Goal: Transaction & Acquisition: Purchase product/service

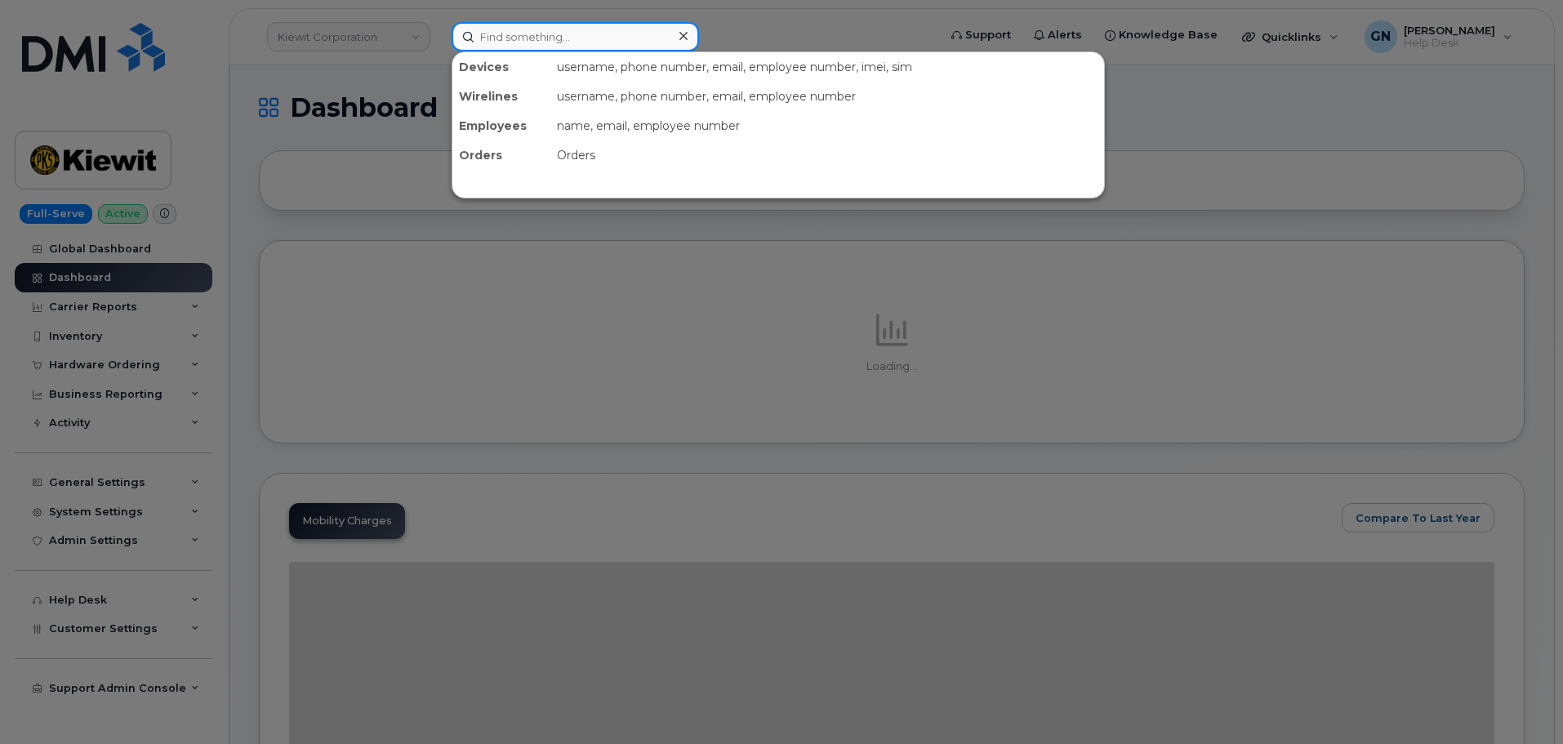
click at [504, 48] on input at bounding box center [575, 36] width 247 height 29
paste input "9088689076"
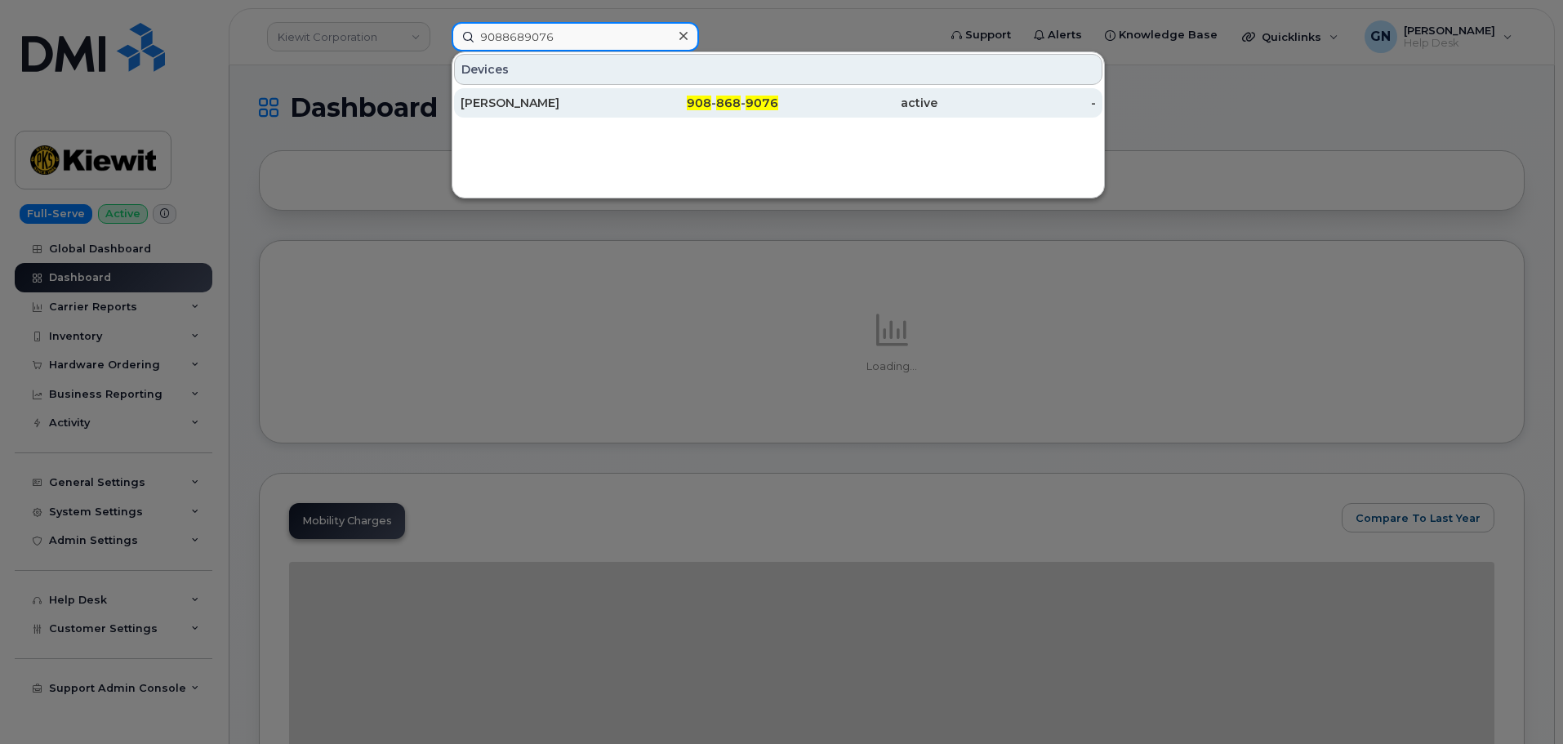
type input "9088689076"
click at [572, 107] on div "[PERSON_NAME]" at bounding box center [540, 103] width 159 height 16
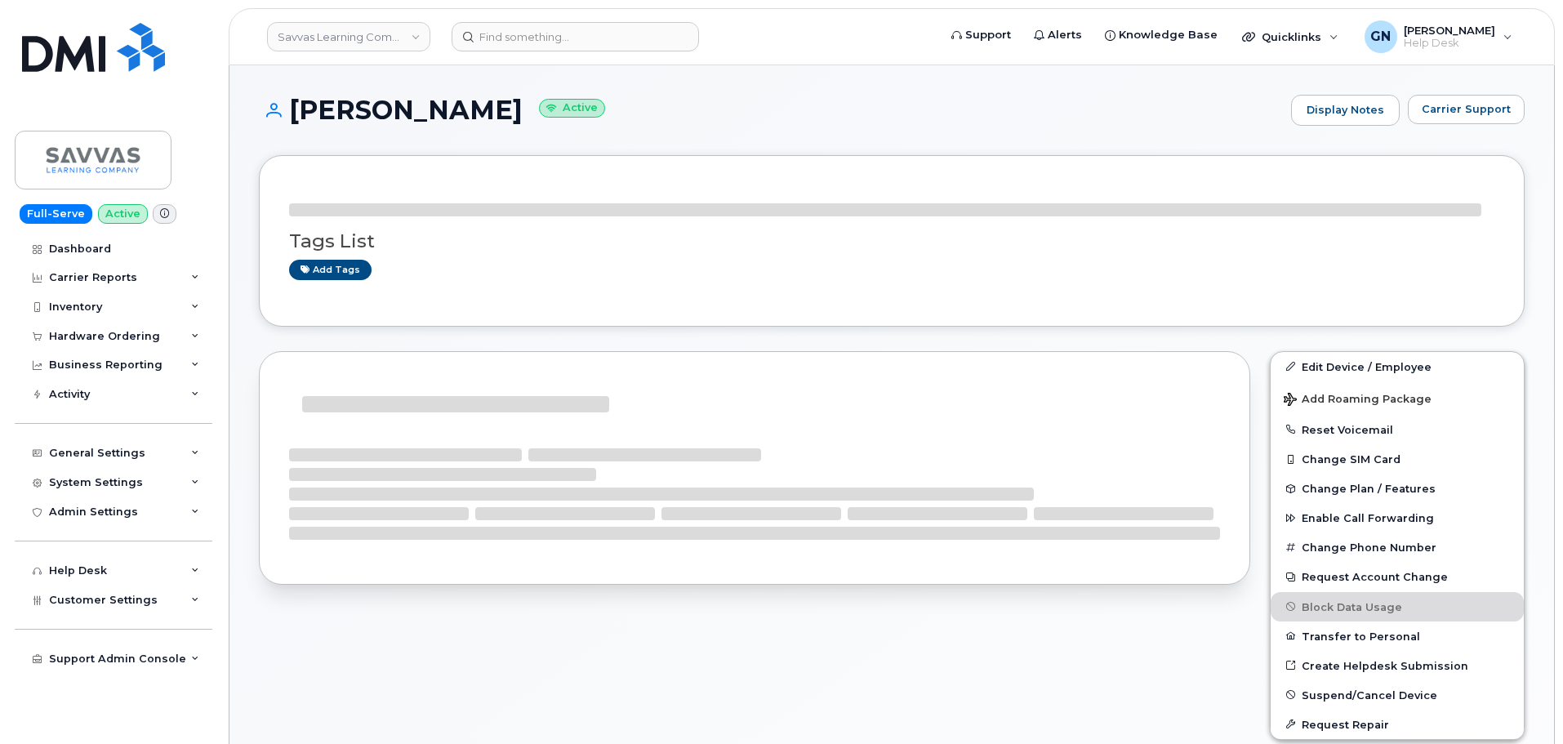
click at [379, 109] on h1 "JACQUELINE THOMPSON Active" at bounding box center [771, 110] width 1024 height 29
drag, startPoint x: 379, startPoint y: 109, endPoint x: 521, endPoint y: 101, distance: 142.3
click at [521, 101] on h1 "JACQUELINE THOMPSON Active" at bounding box center [771, 110] width 1024 height 29
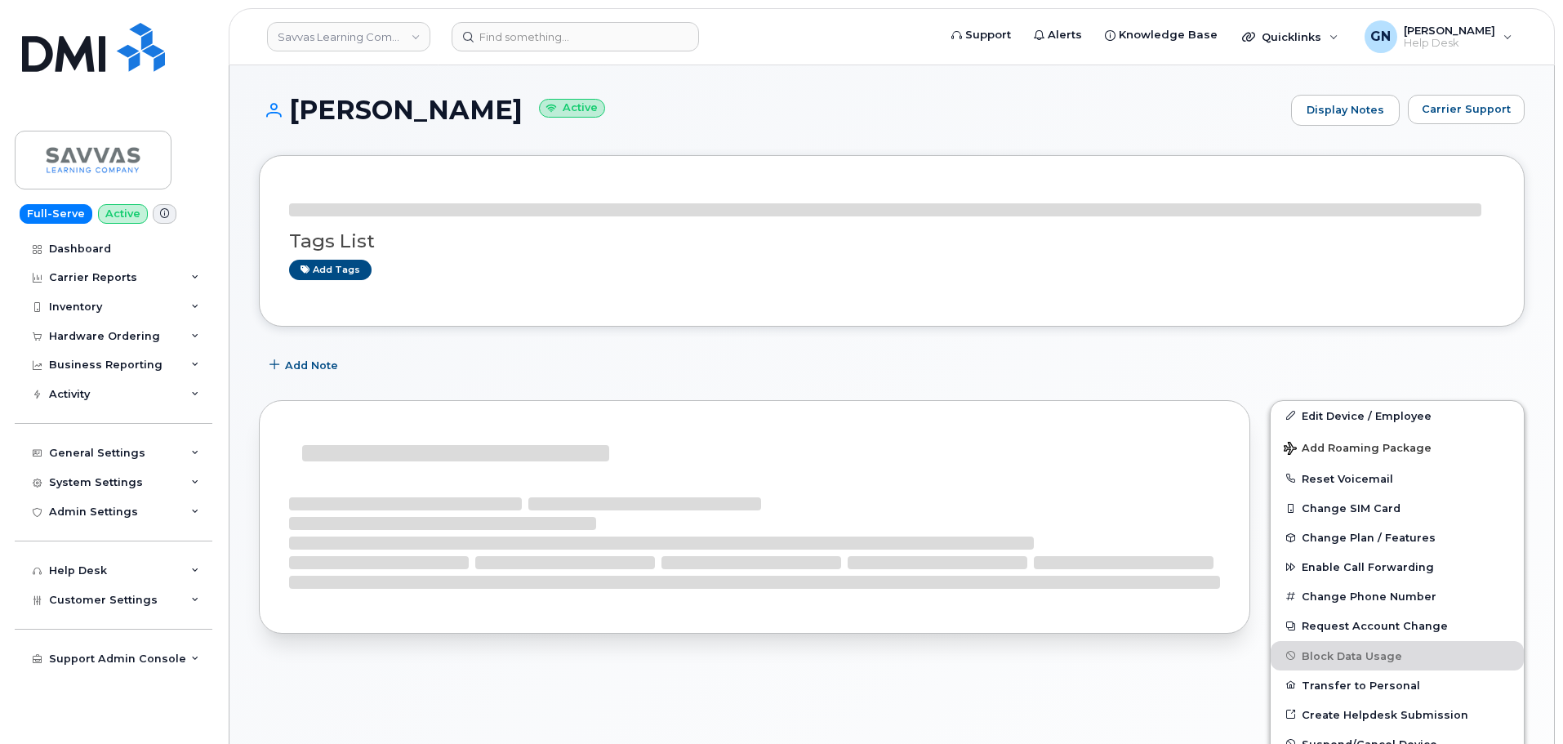
copy h1 "[PERSON_NAME]"
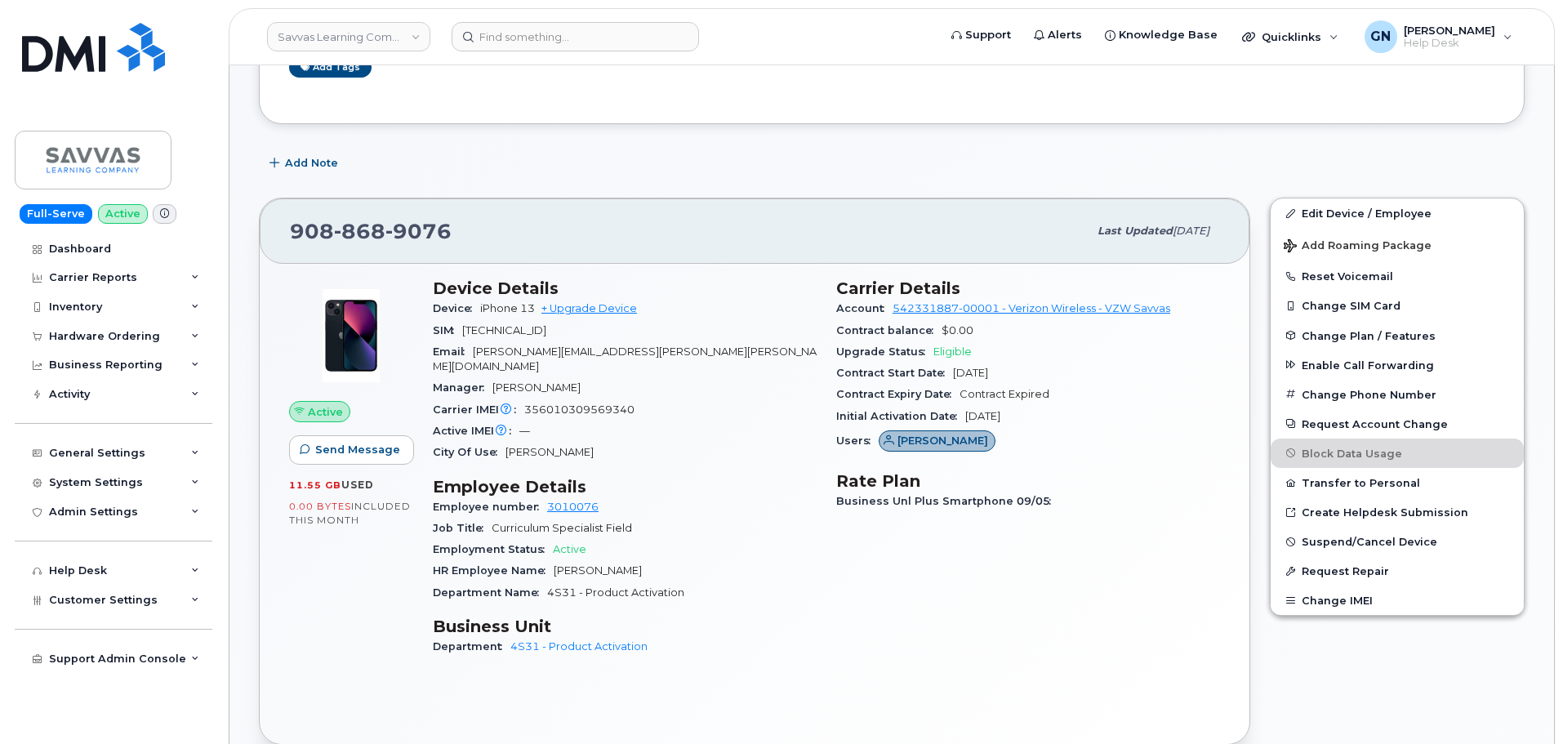
scroll to position [245, 0]
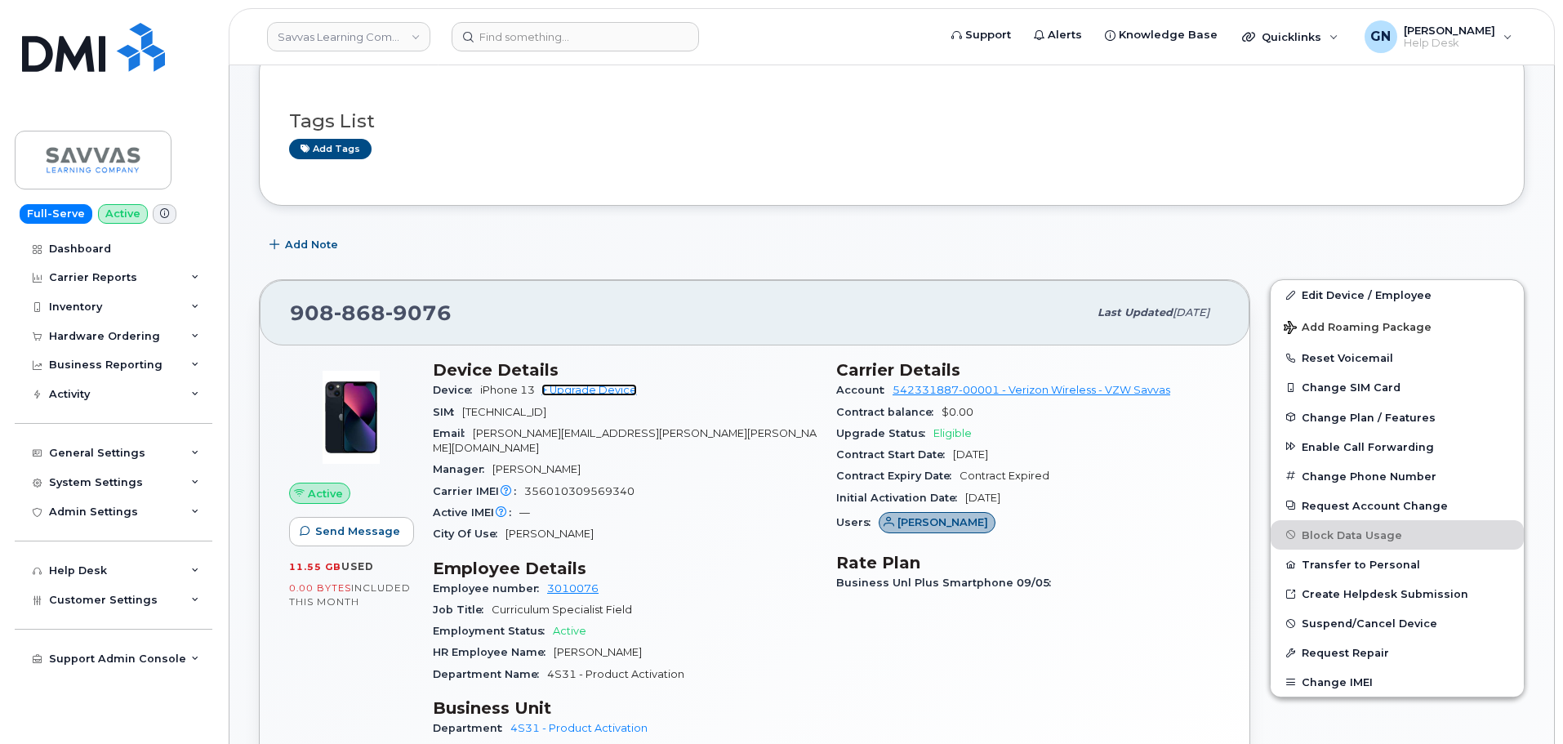
click at [591, 389] on link "+ Upgrade Device" at bounding box center [589, 390] width 96 height 12
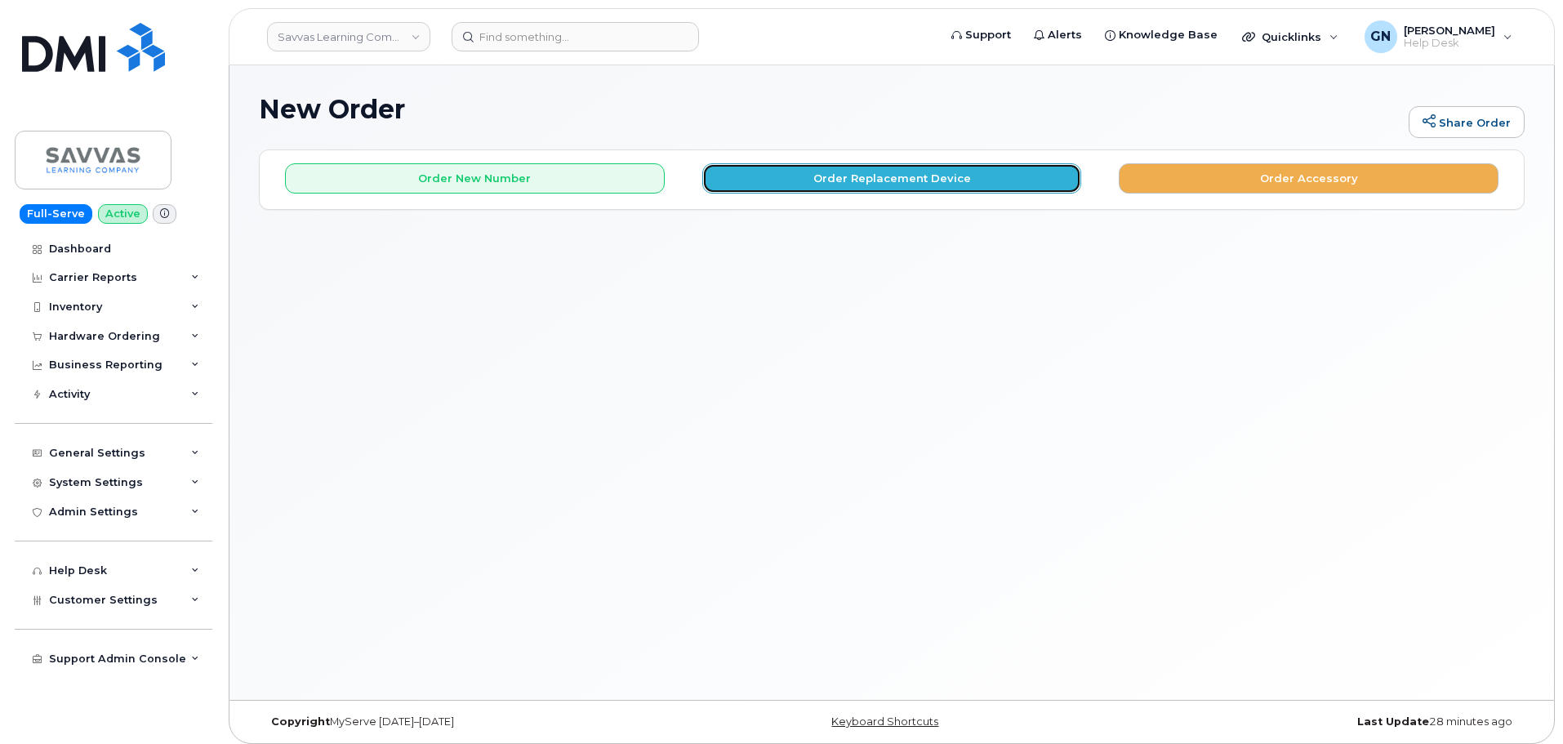
click at [832, 184] on button "Order Replacement Device" at bounding box center [892, 178] width 380 height 30
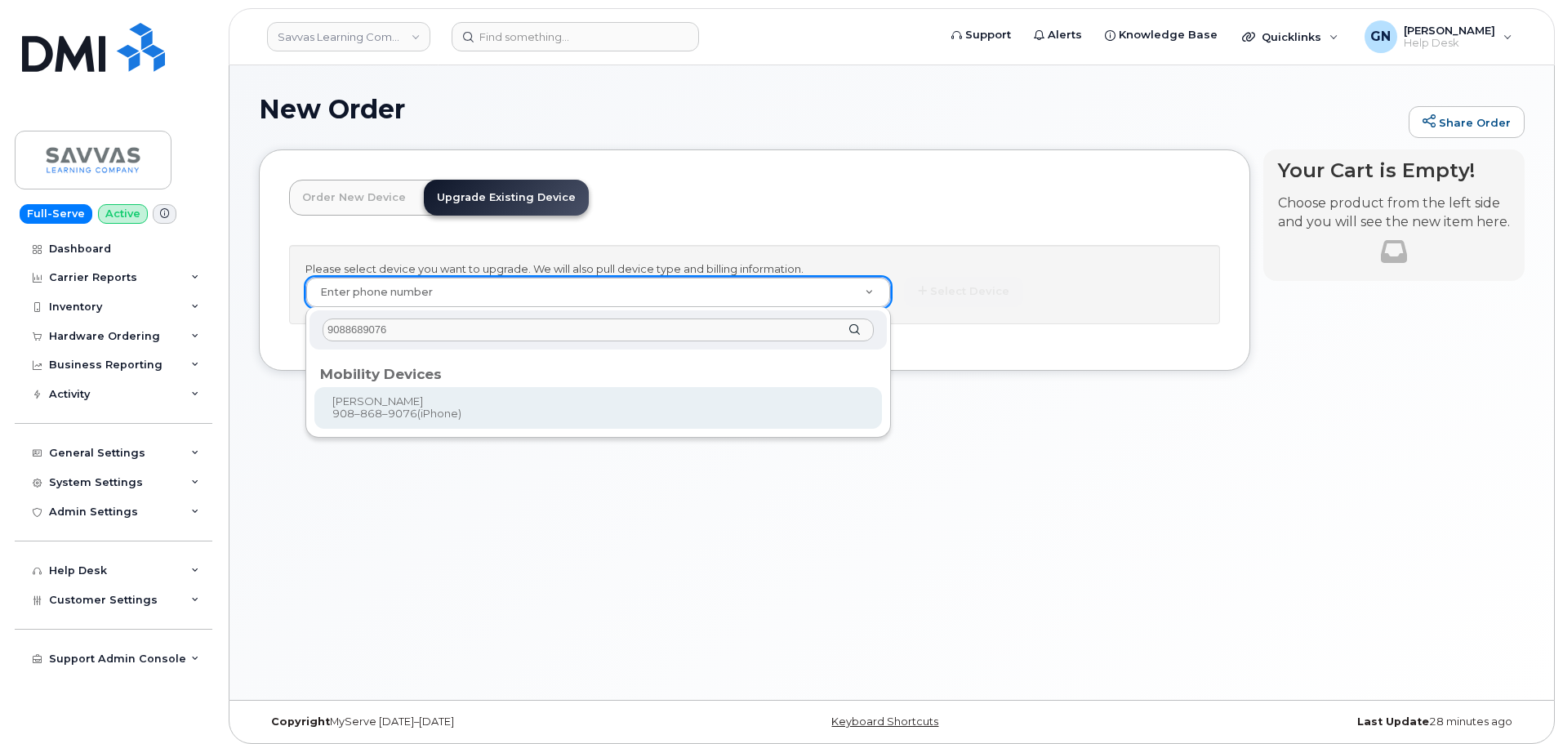
type input "9088689076"
type input "876366"
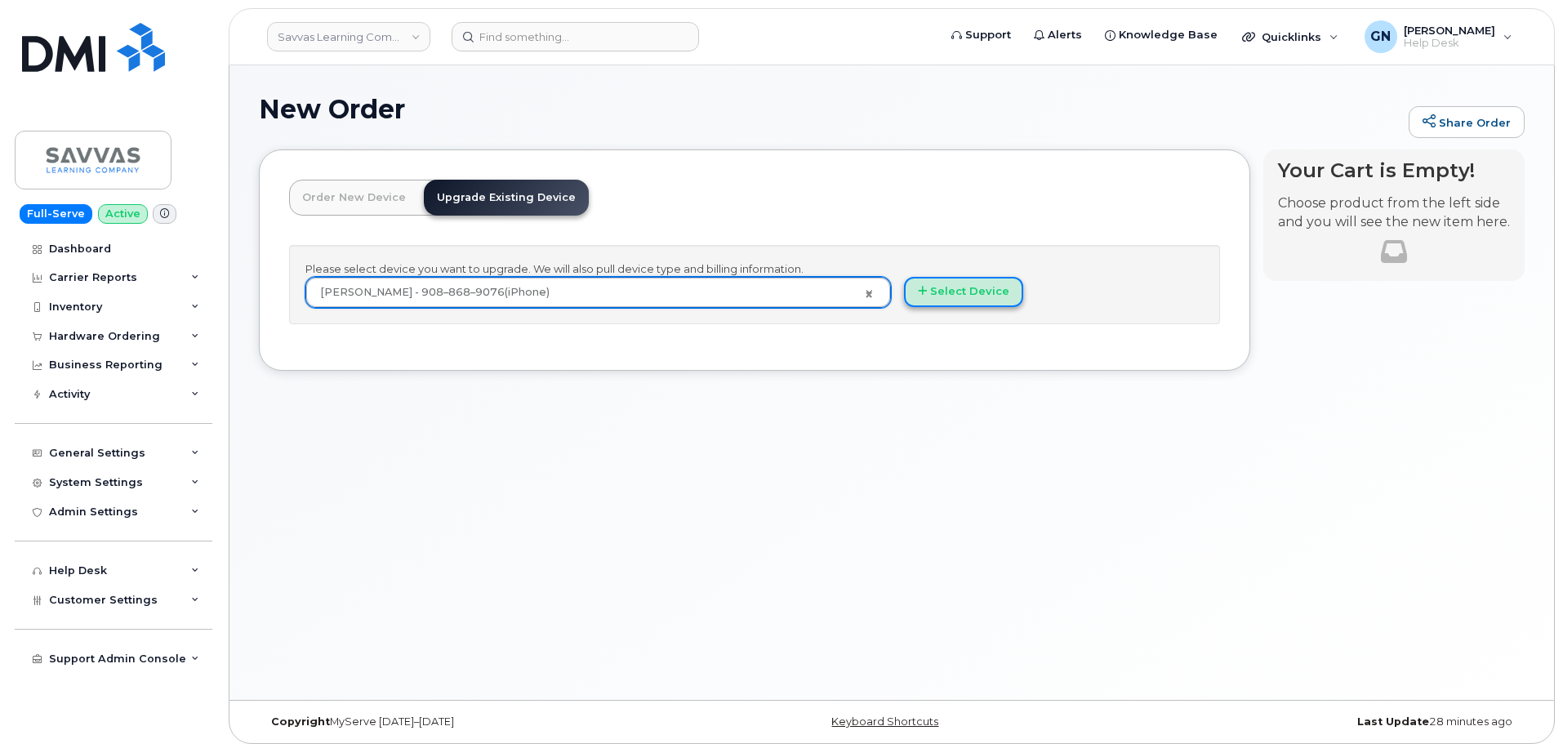
click at [974, 302] on button "Select Device" at bounding box center [963, 292] width 119 height 30
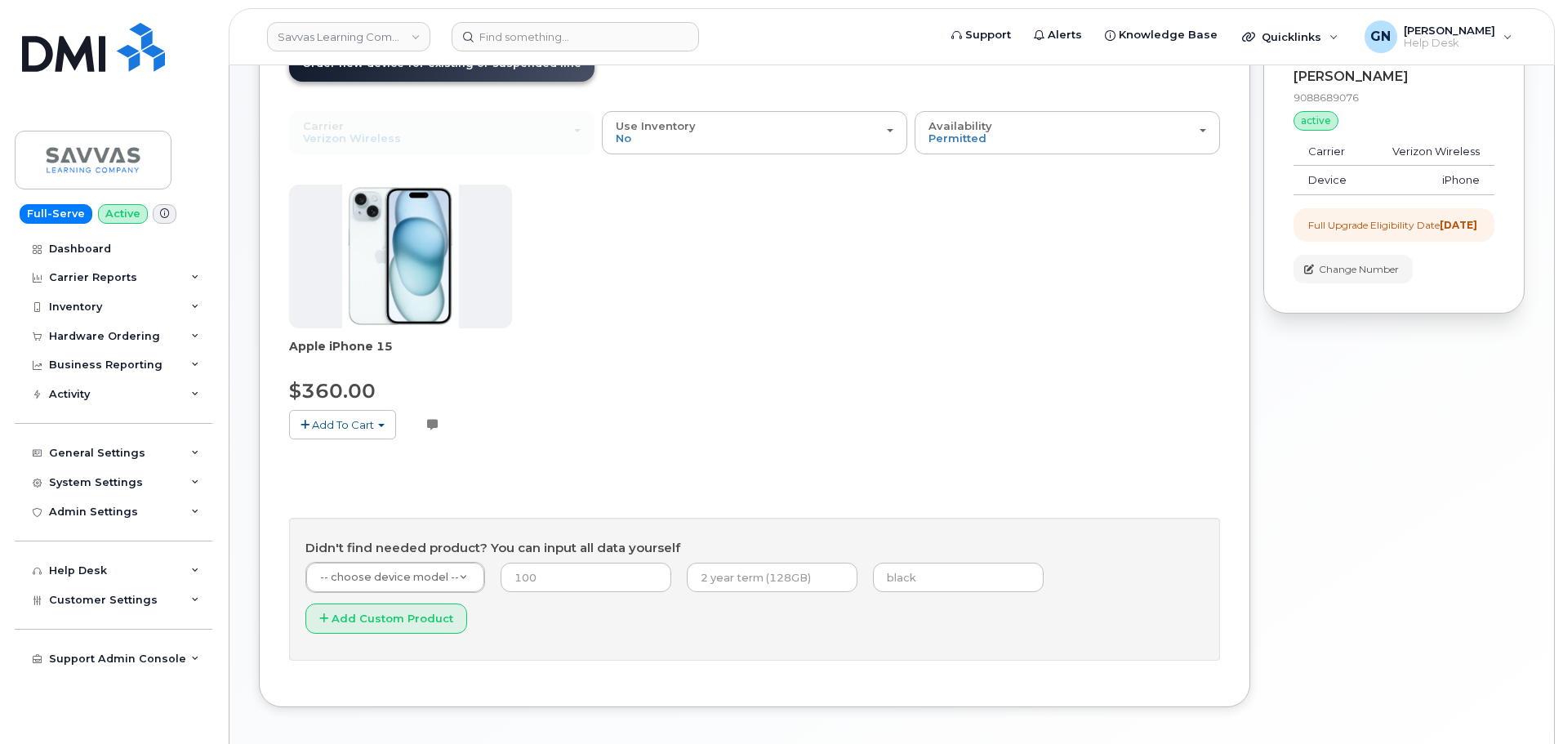
scroll to position [163, 0]
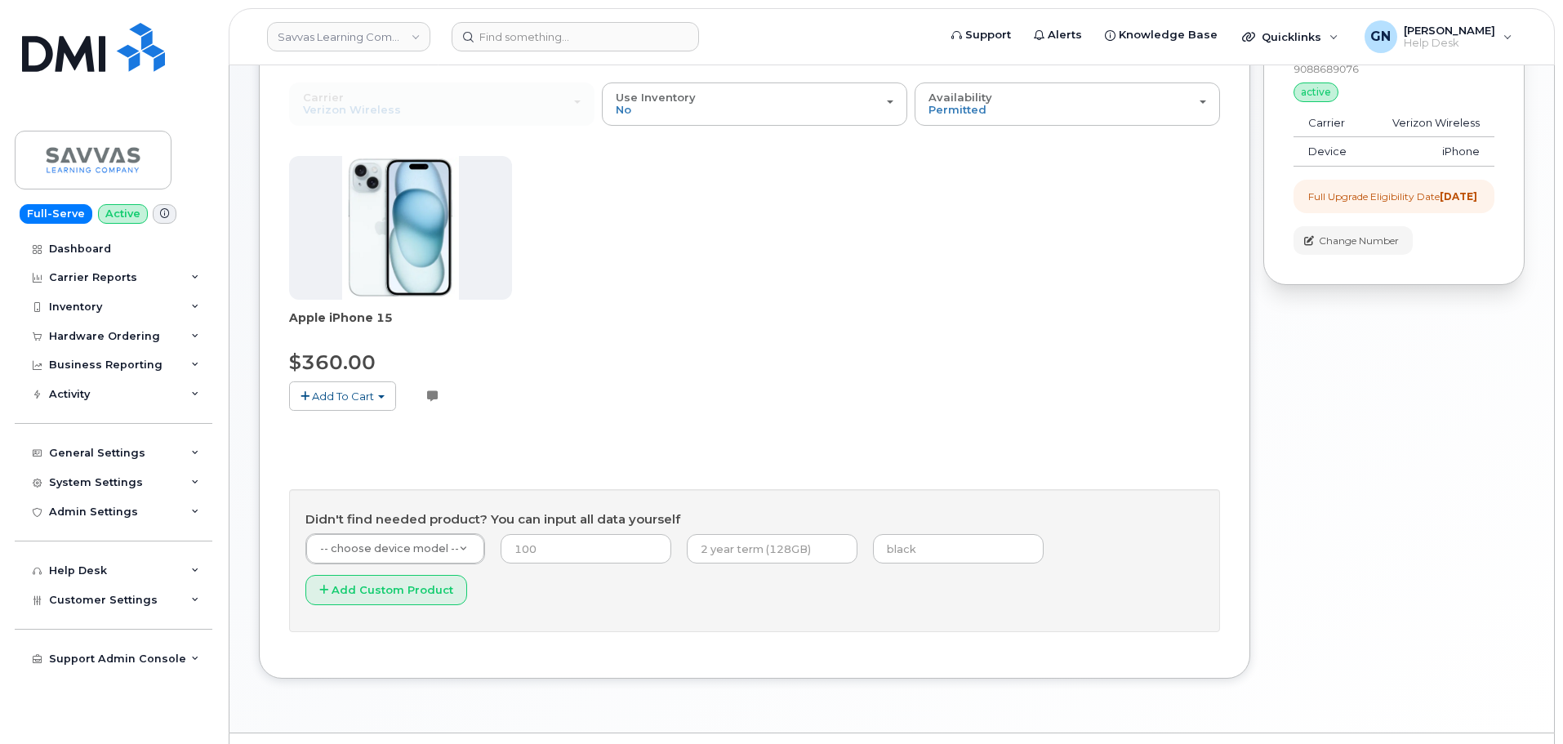
click at [363, 402] on span "Add To Cart" at bounding box center [343, 396] width 62 height 13
click at [394, 430] on link "$360.00 - 3 Year Upgrade (128GB)" at bounding box center [403, 426] width 220 height 20
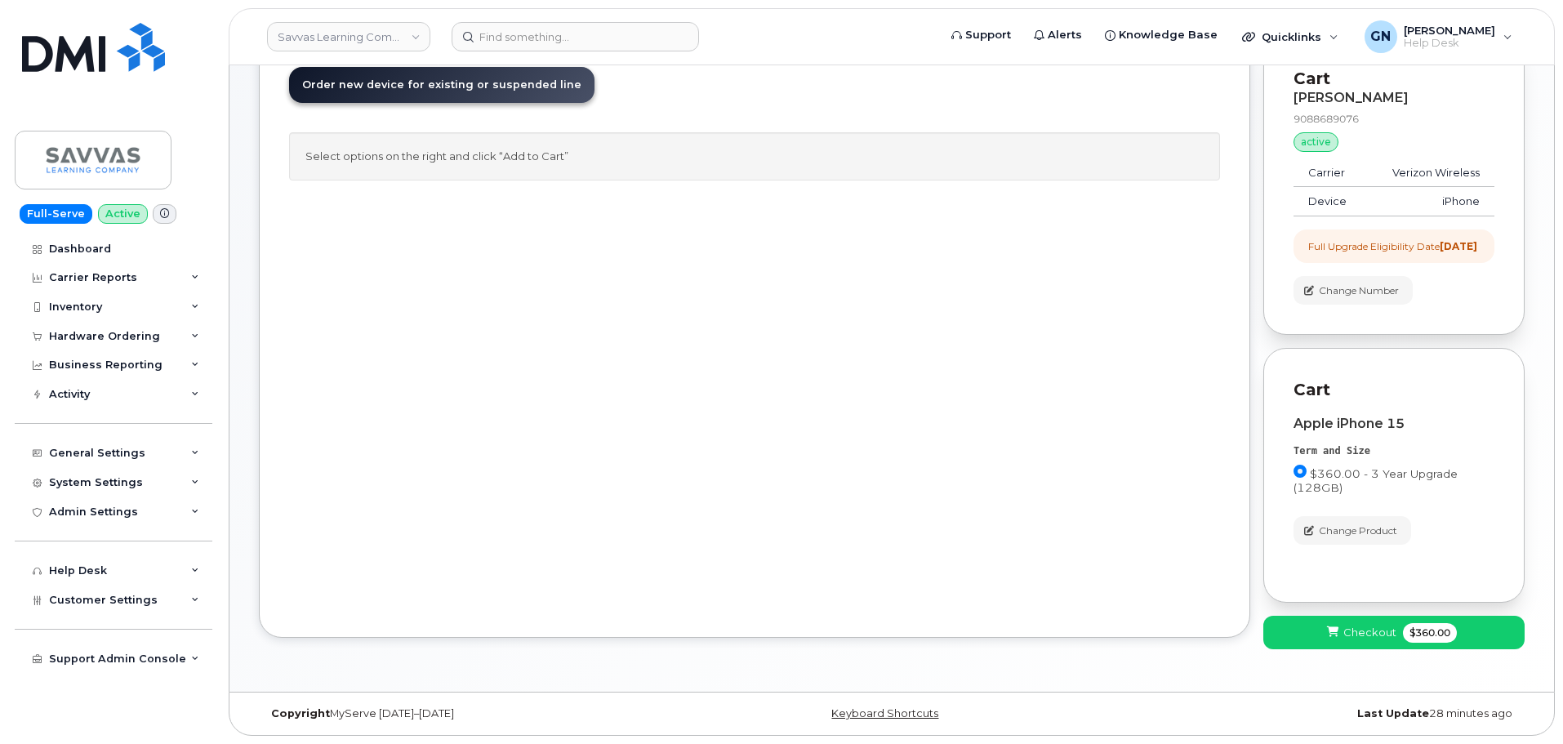
scroll to position [127, 0]
click at [1389, 636] on span "Checkout" at bounding box center [1369, 633] width 53 height 16
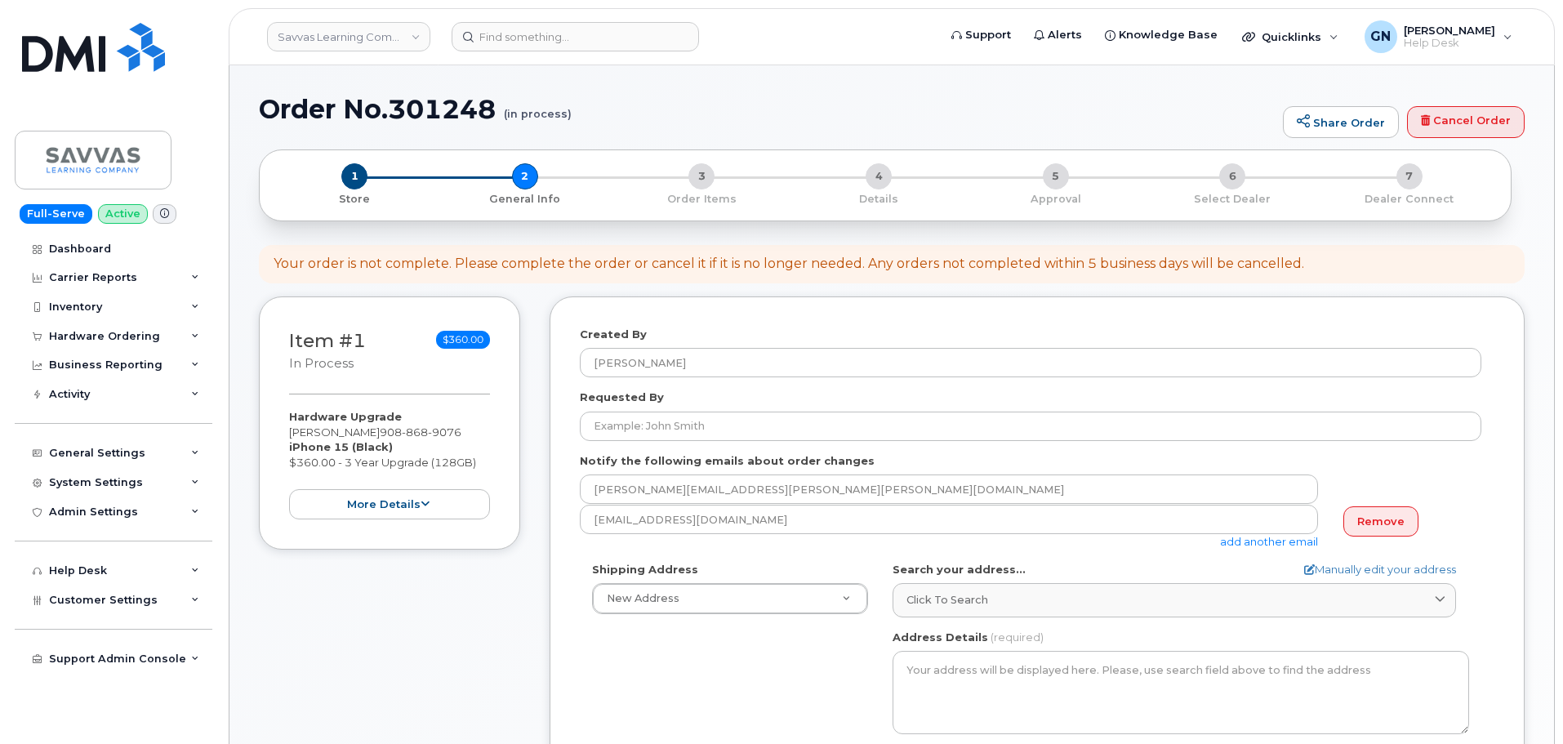
select select
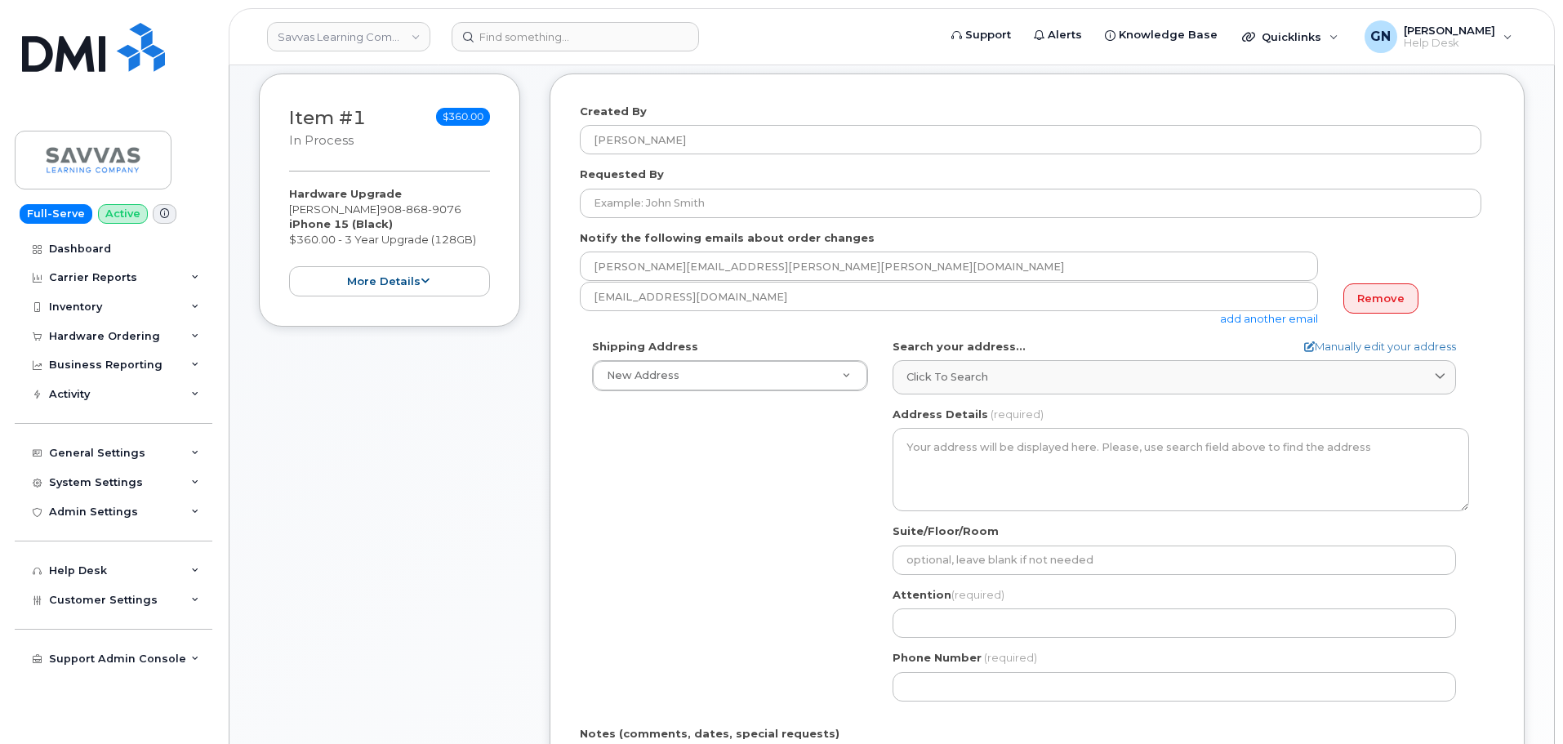
scroll to position [327, 0]
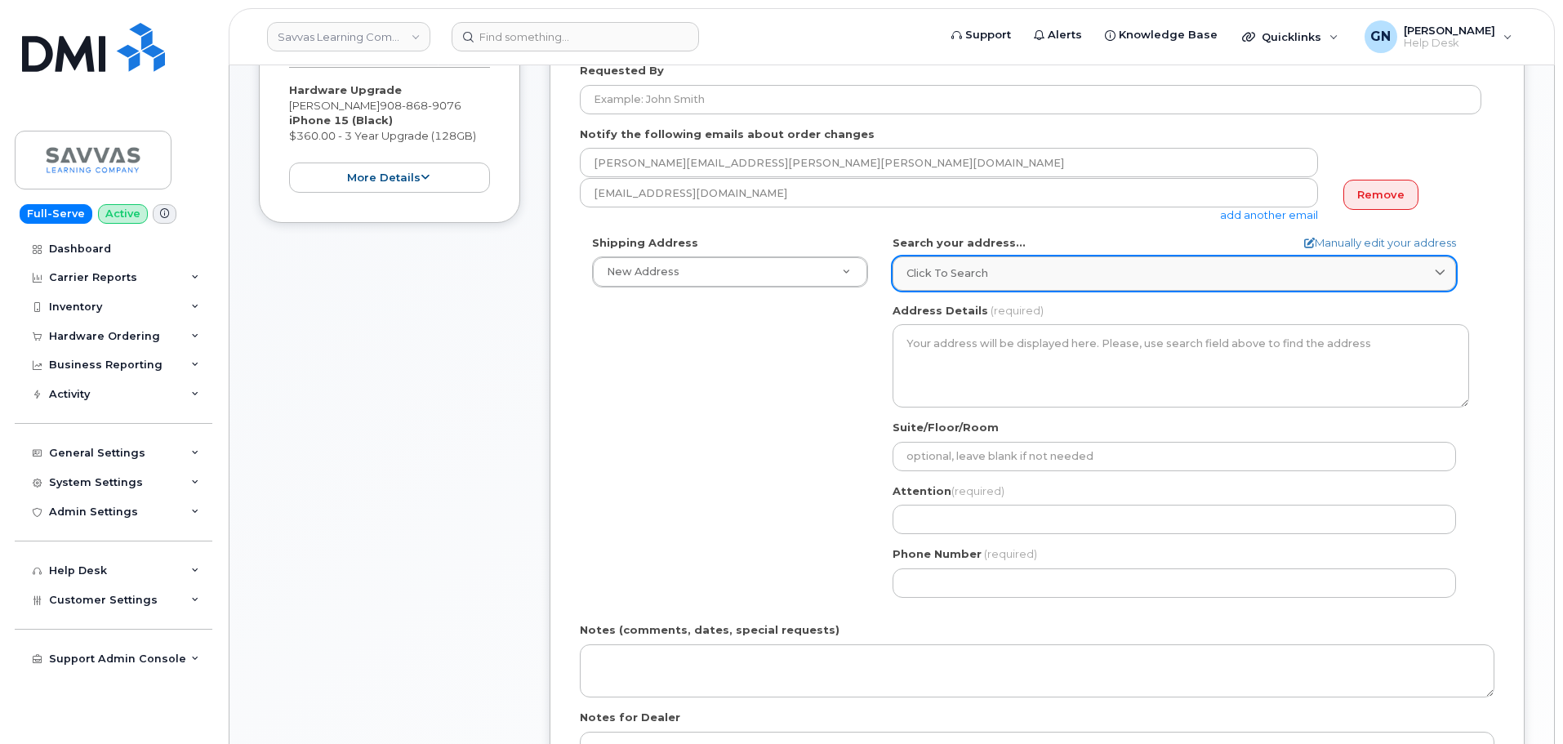
click at [1001, 278] on div "Click to search" at bounding box center [1174, 273] width 536 height 16
paste input "1216 Brewster ct Plainfield NJ 07060"
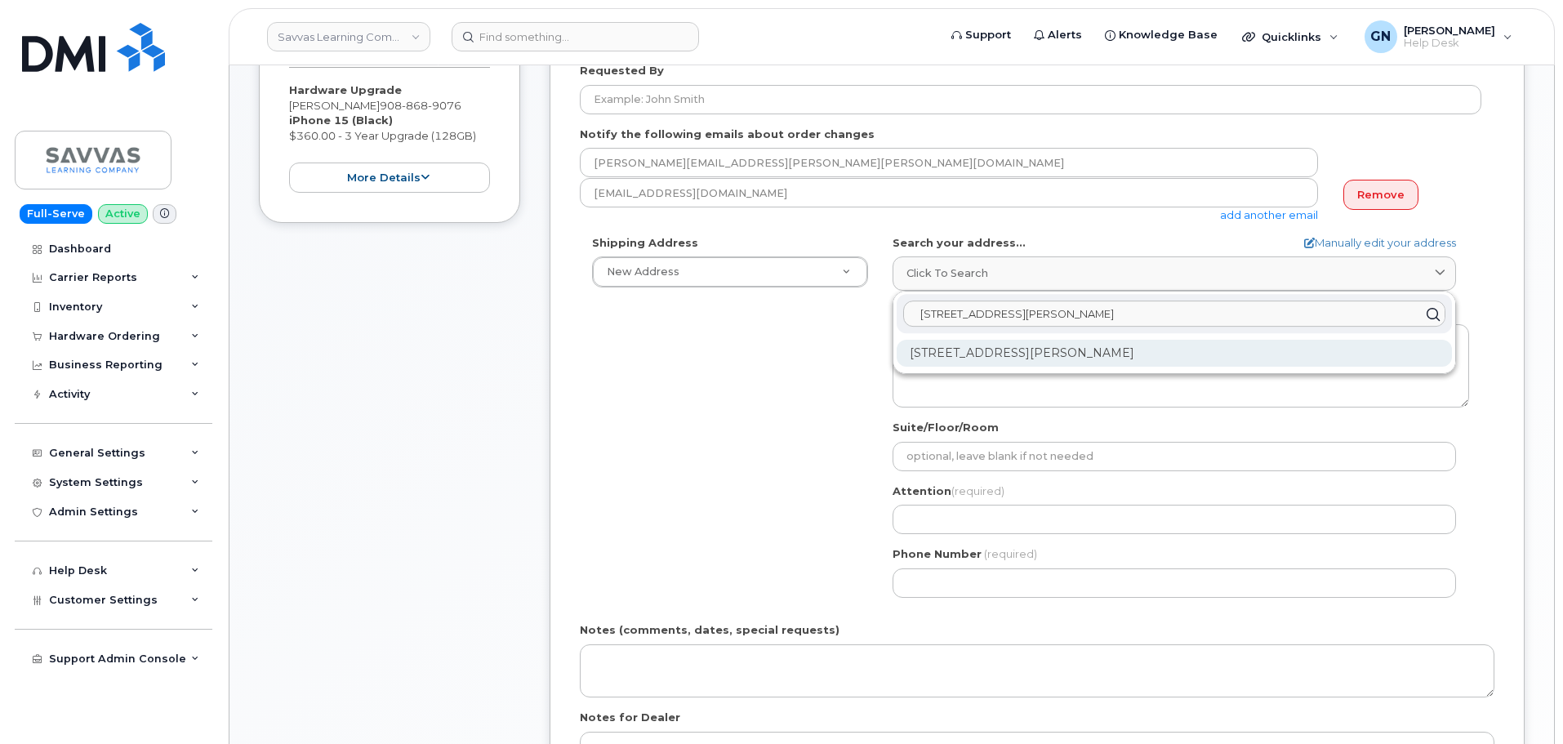
type input "1216 Brewster ct Plainfield NJ 07060"
click at [1053, 356] on div "1216 Brewster Ct Plainfield NJ 07060-3204" at bounding box center [1174, 353] width 555 height 27
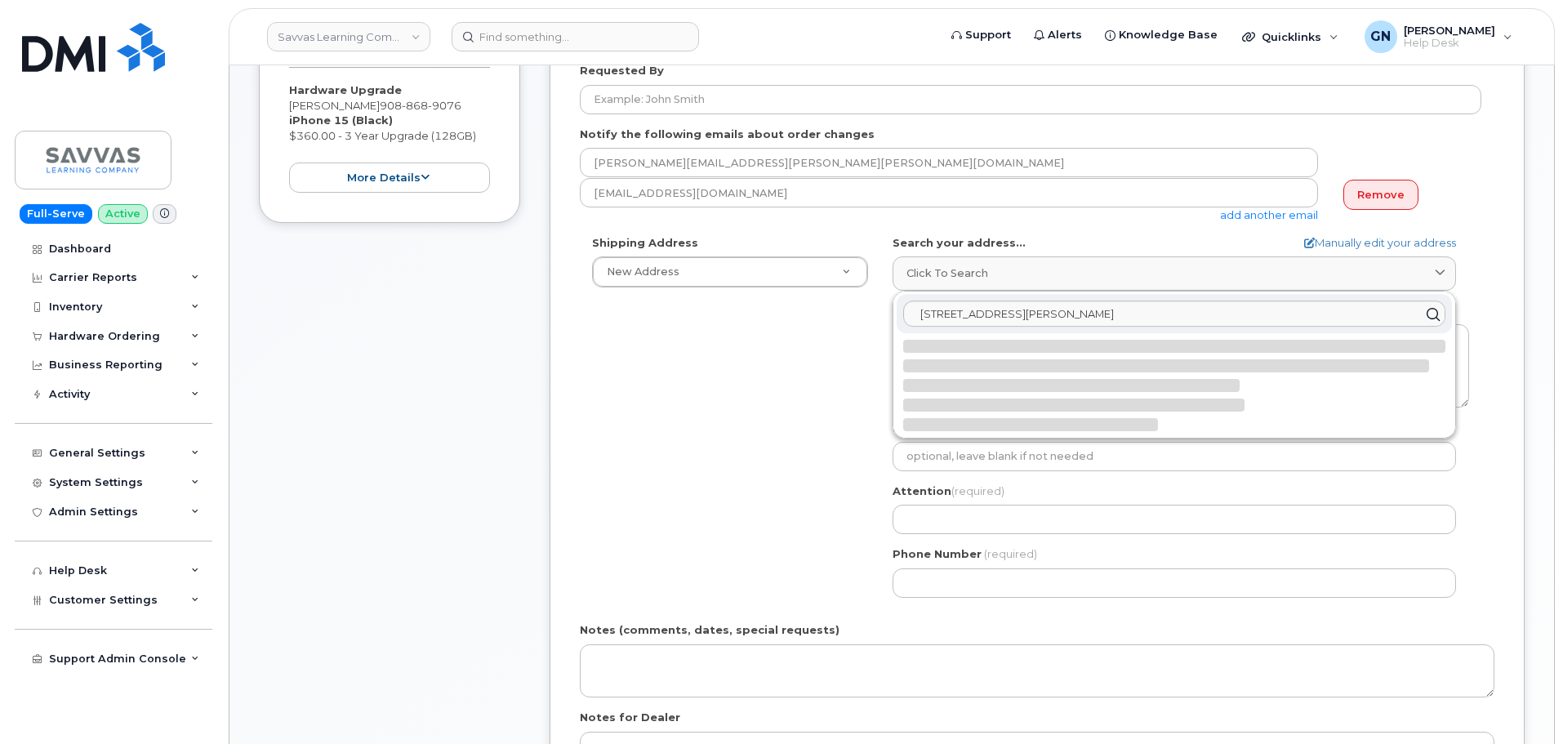
select select
type textarea "1216 Brewster Ct PLAINFIELD NJ 07060-3204 UNITED STATES"
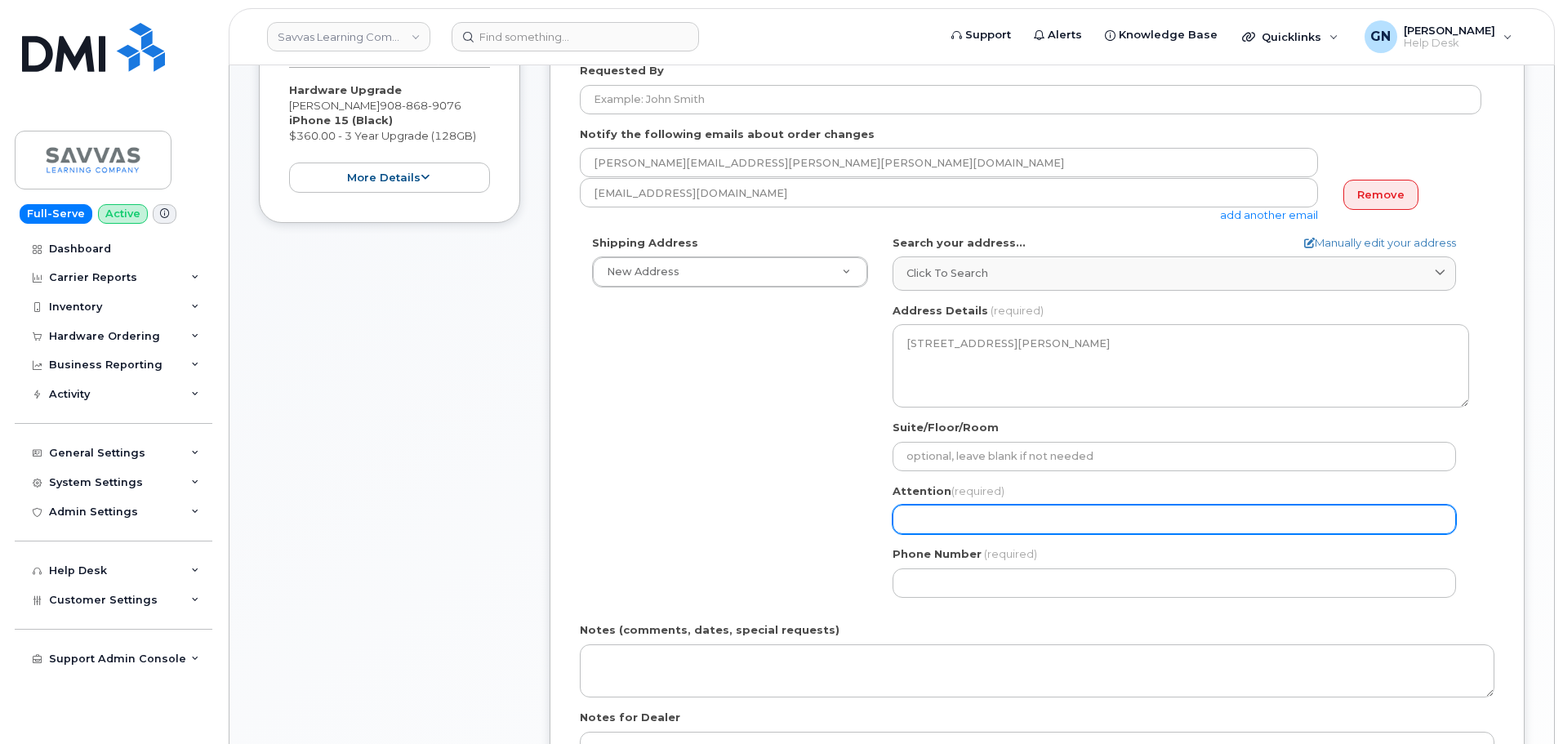
click at [975, 511] on input "Attention (required)" at bounding box center [1174, 519] width 563 height 29
paste input "Jacqueline Thompson"
select select
type input "Jacqueline Thompson"
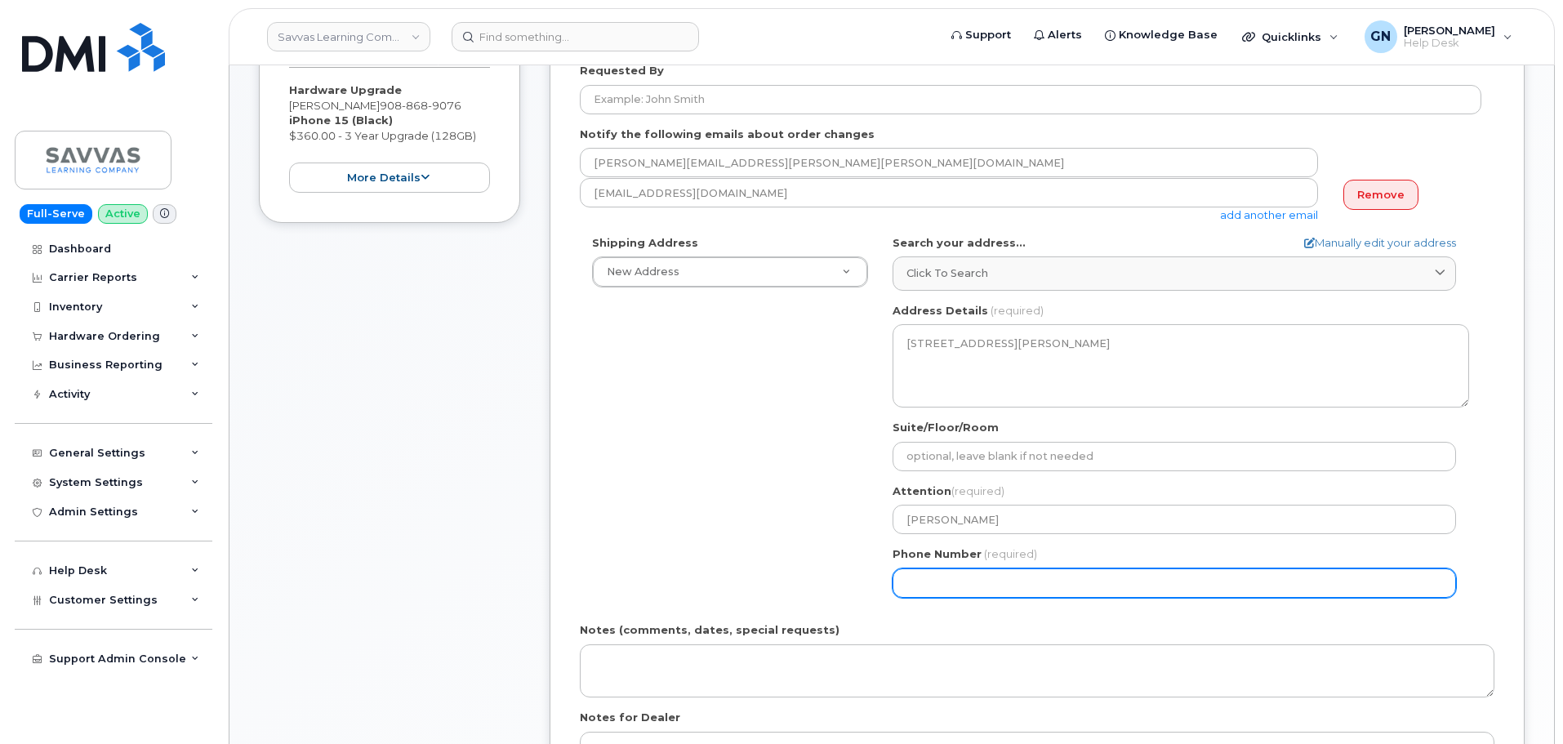
click at [968, 578] on input "Phone Number" at bounding box center [1174, 582] width 563 height 29
paste input "9088689076"
select select
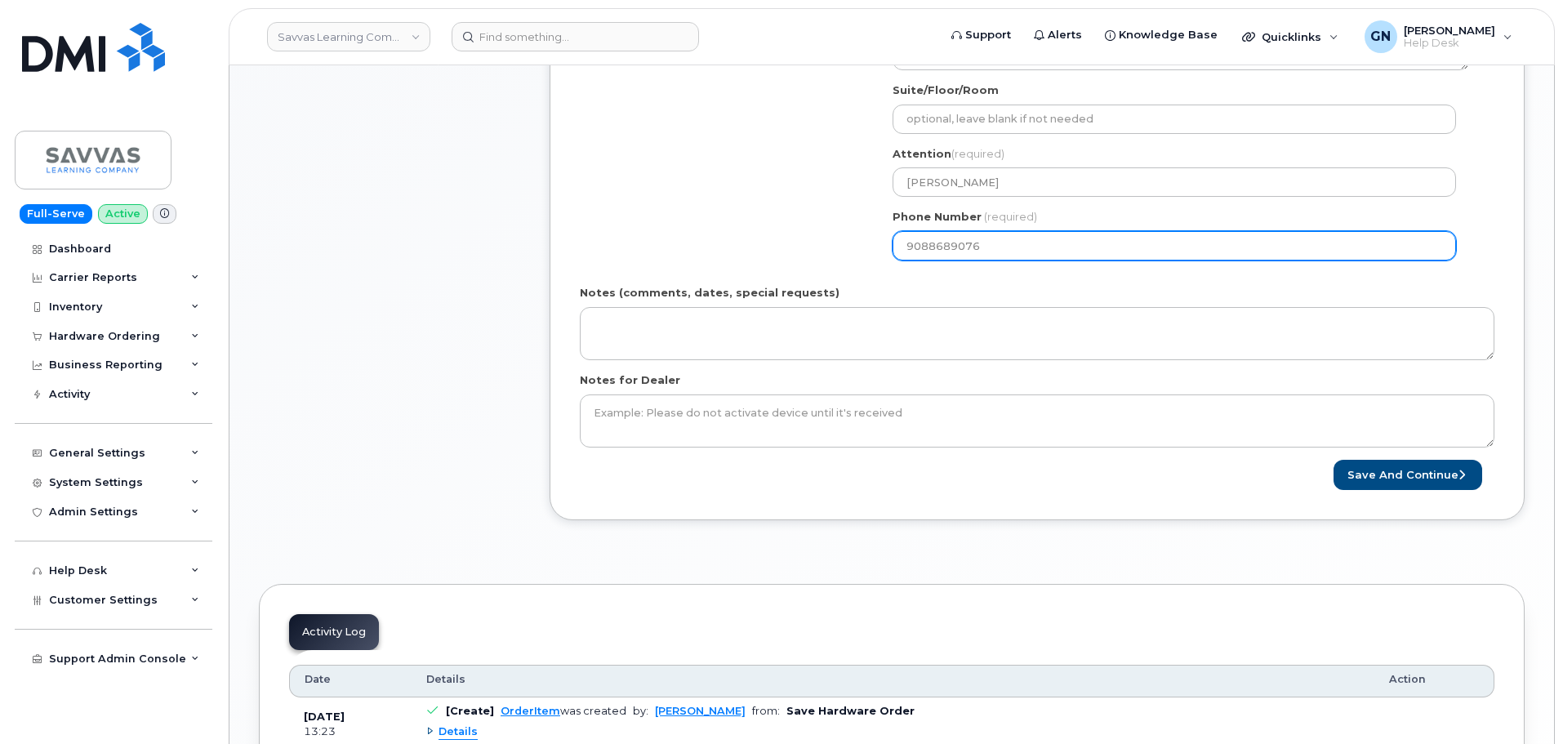
scroll to position [817, 0]
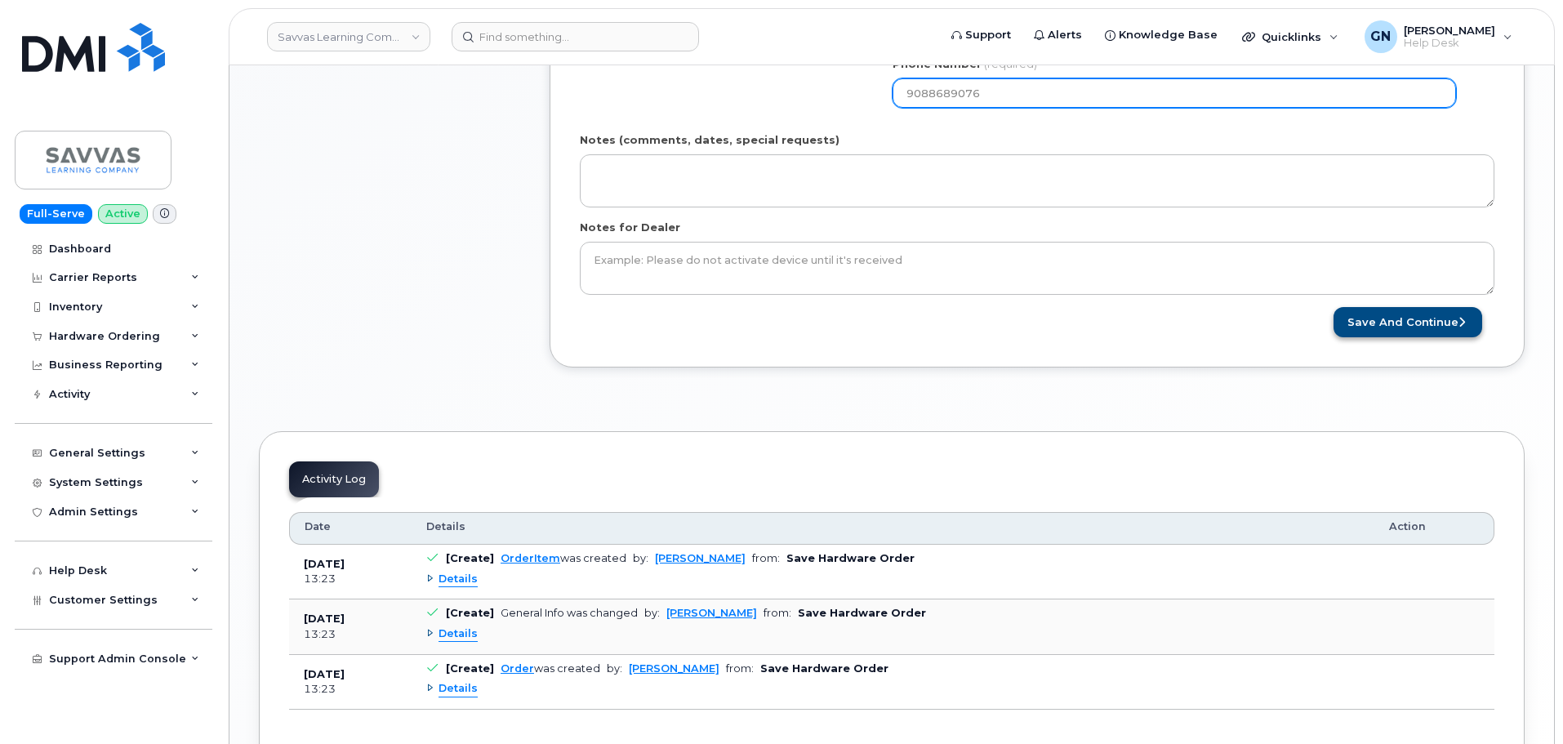
type input "9088689076"
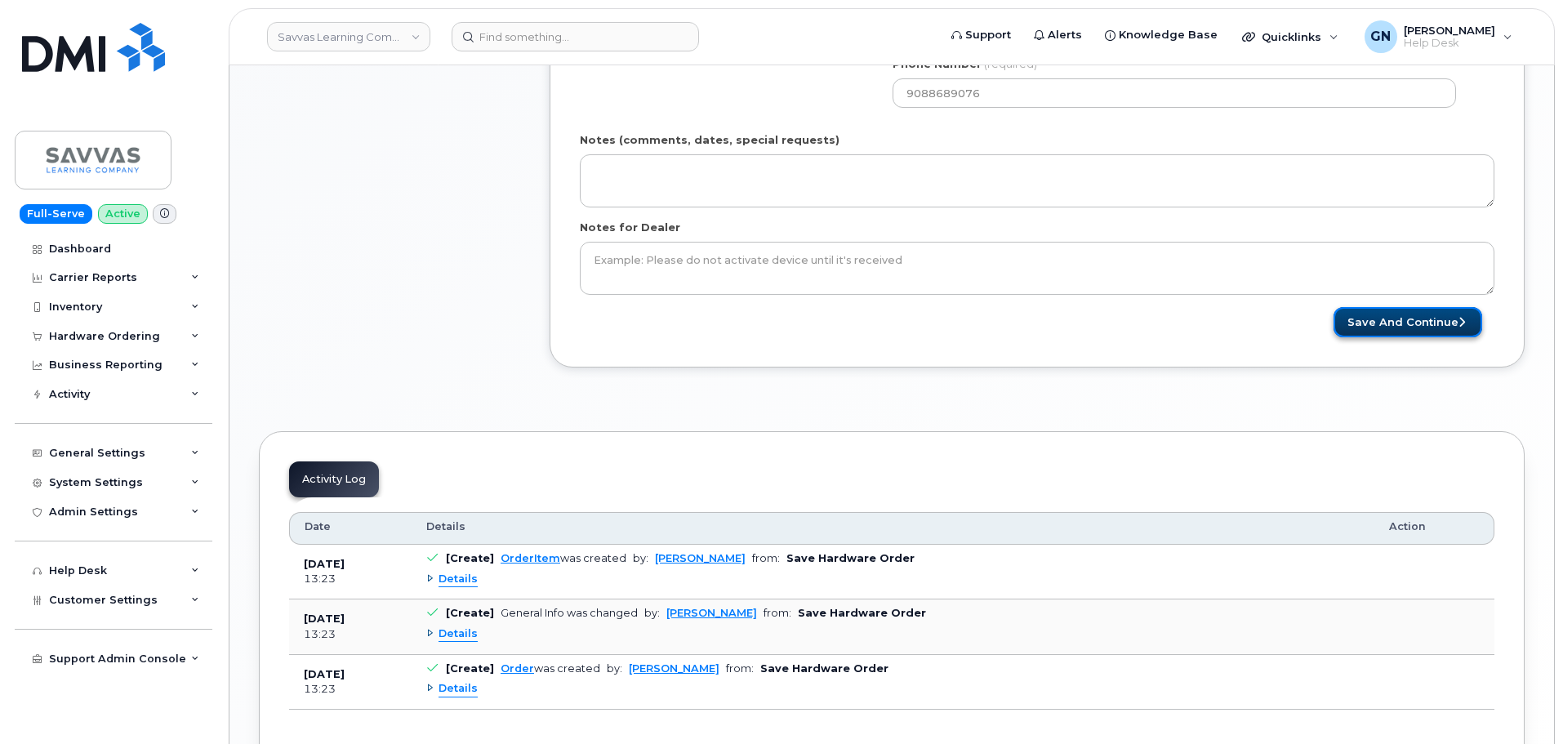
click at [1387, 328] on button "Save and Continue" at bounding box center [1408, 322] width 149 height 30
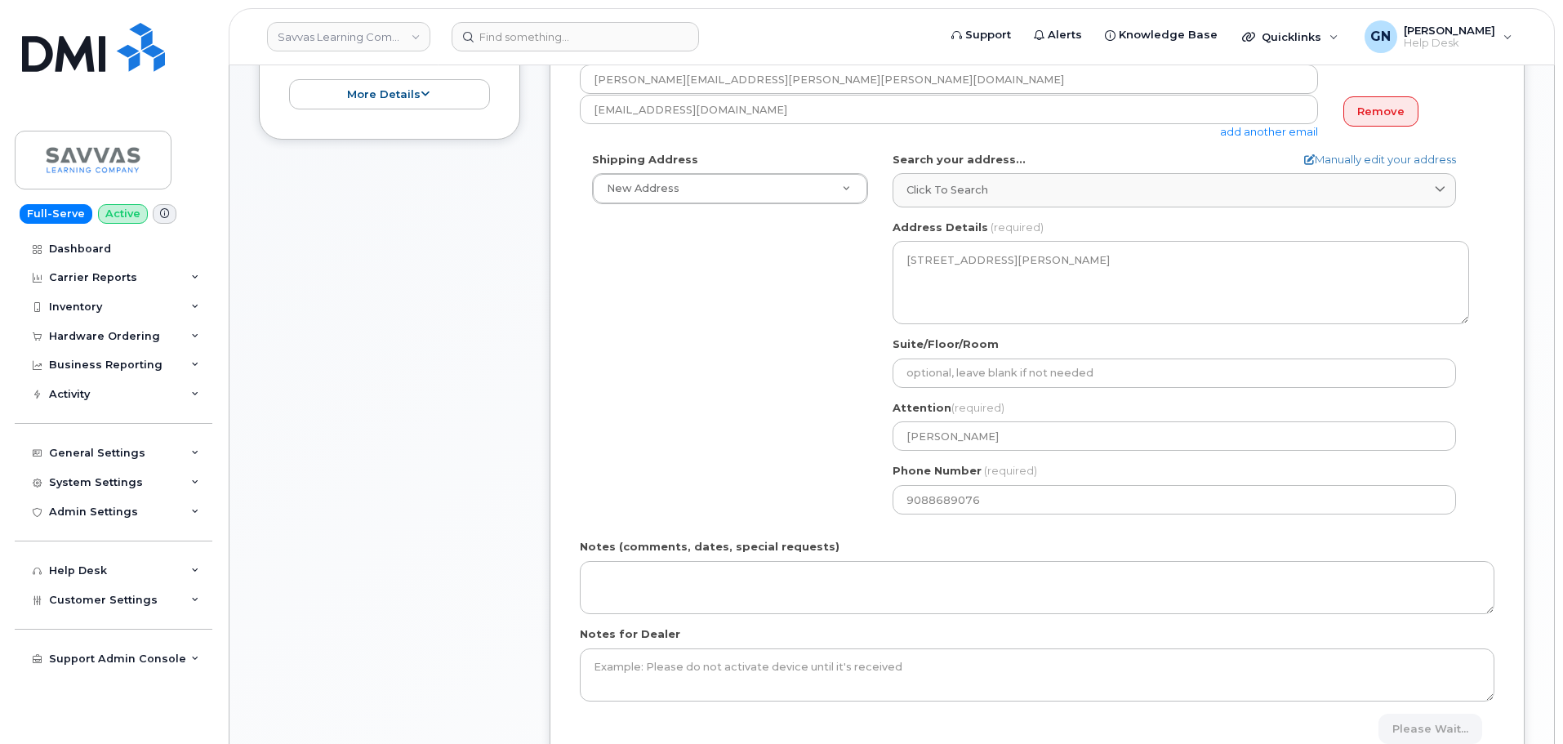
scroll to position [408, 0]
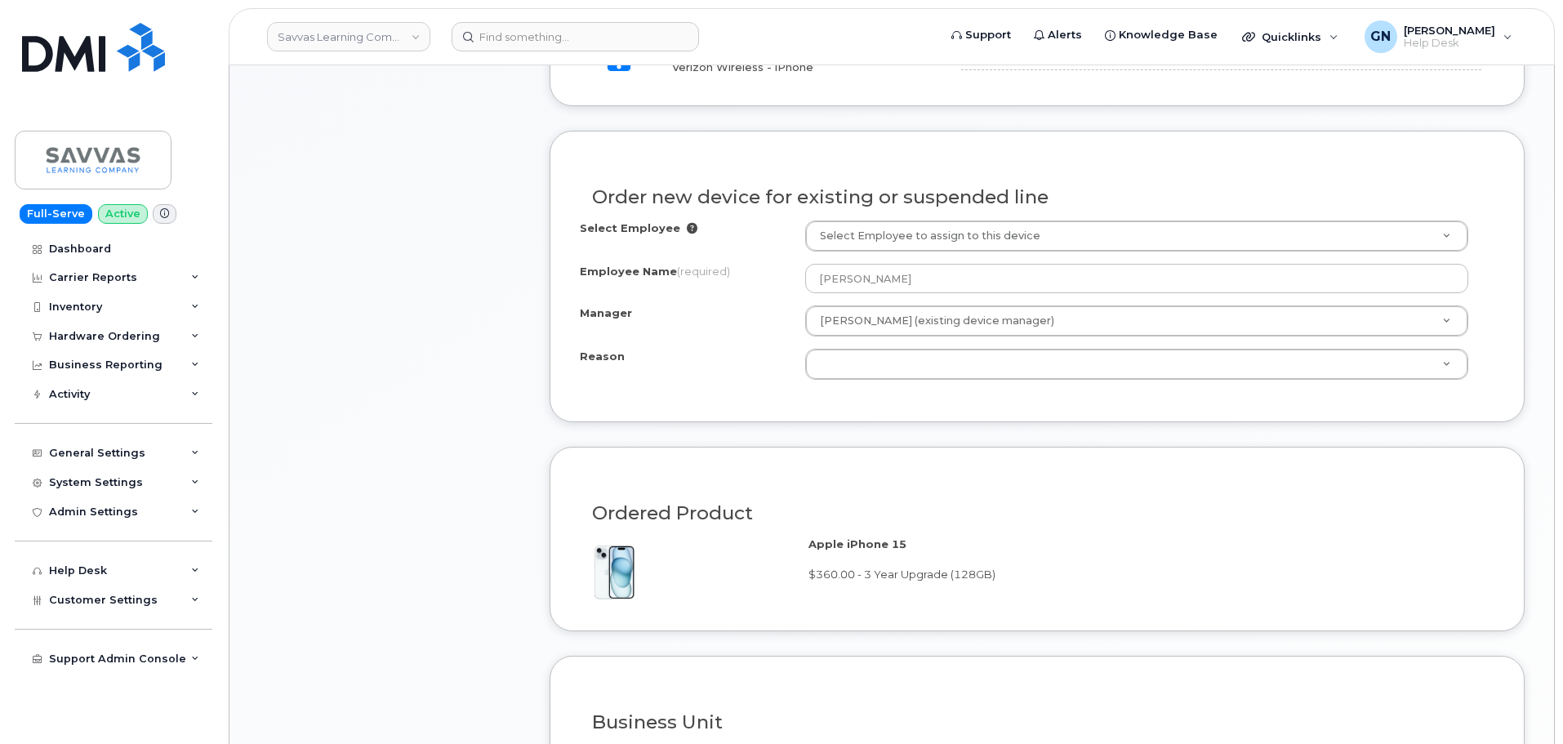
scroll to position [653, 0]
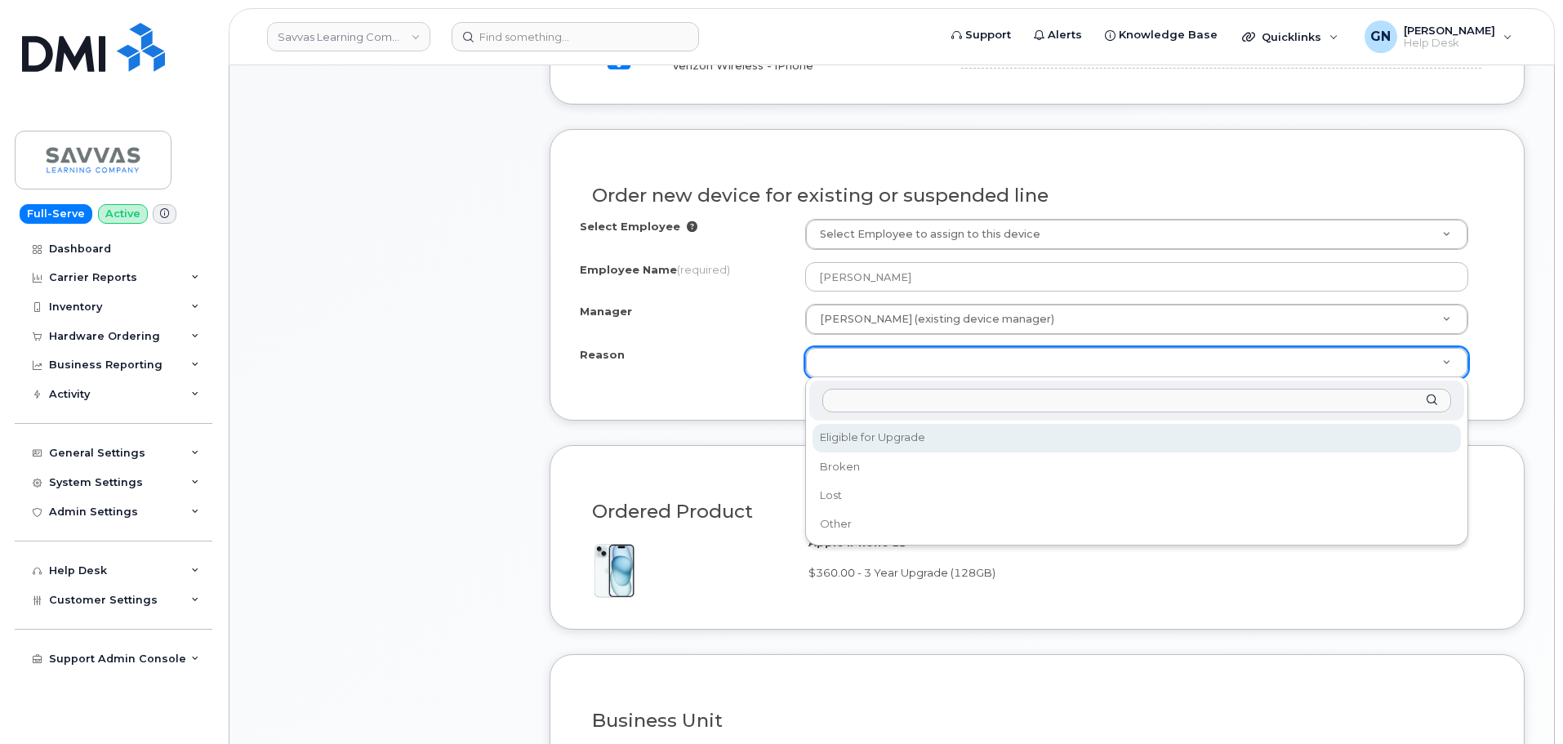
select select "eligible_for_upgrade"
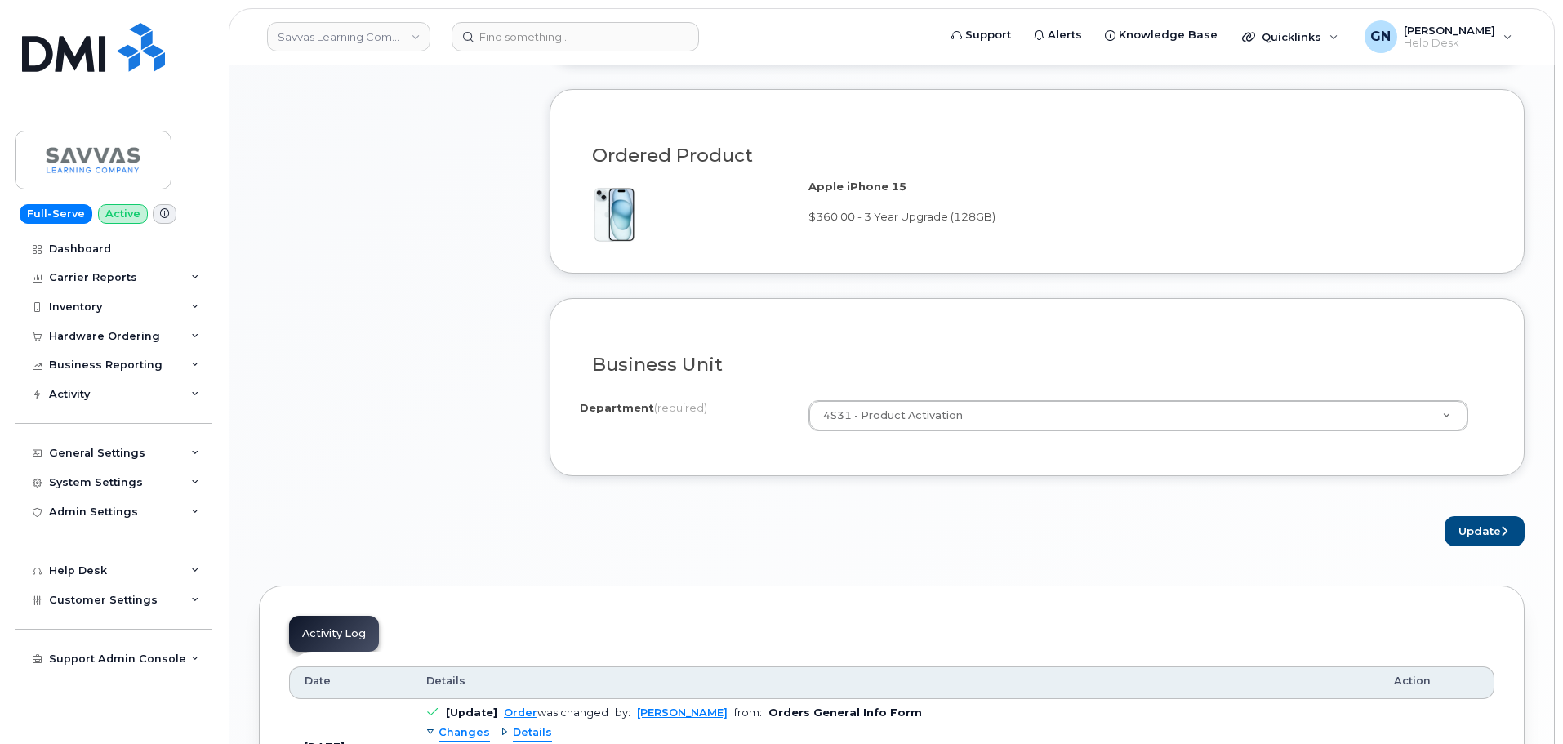
scroll to position [1062, 0]
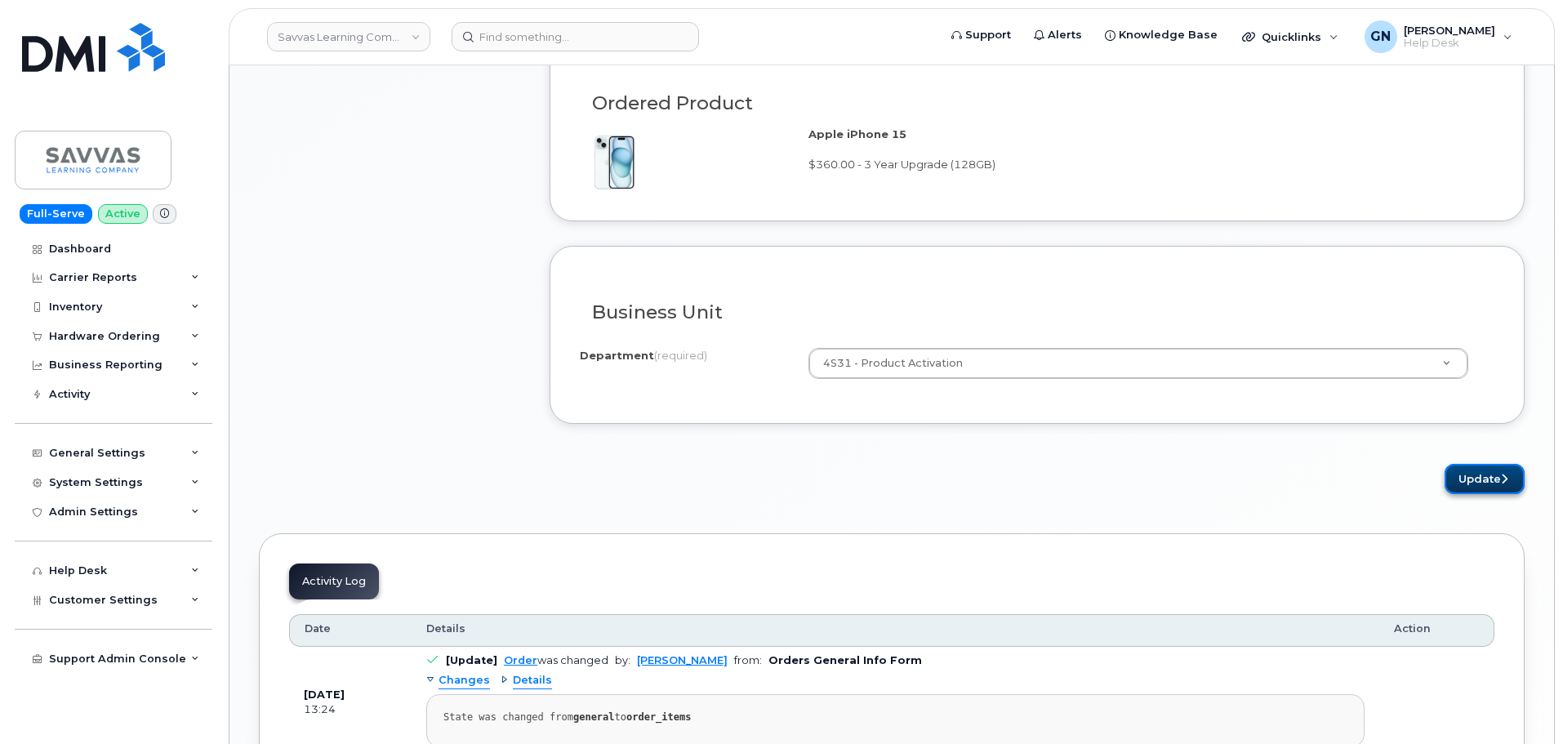
click at [1477, 490] on button "Update" at bounding box center [1485, 479] width 80 height 30
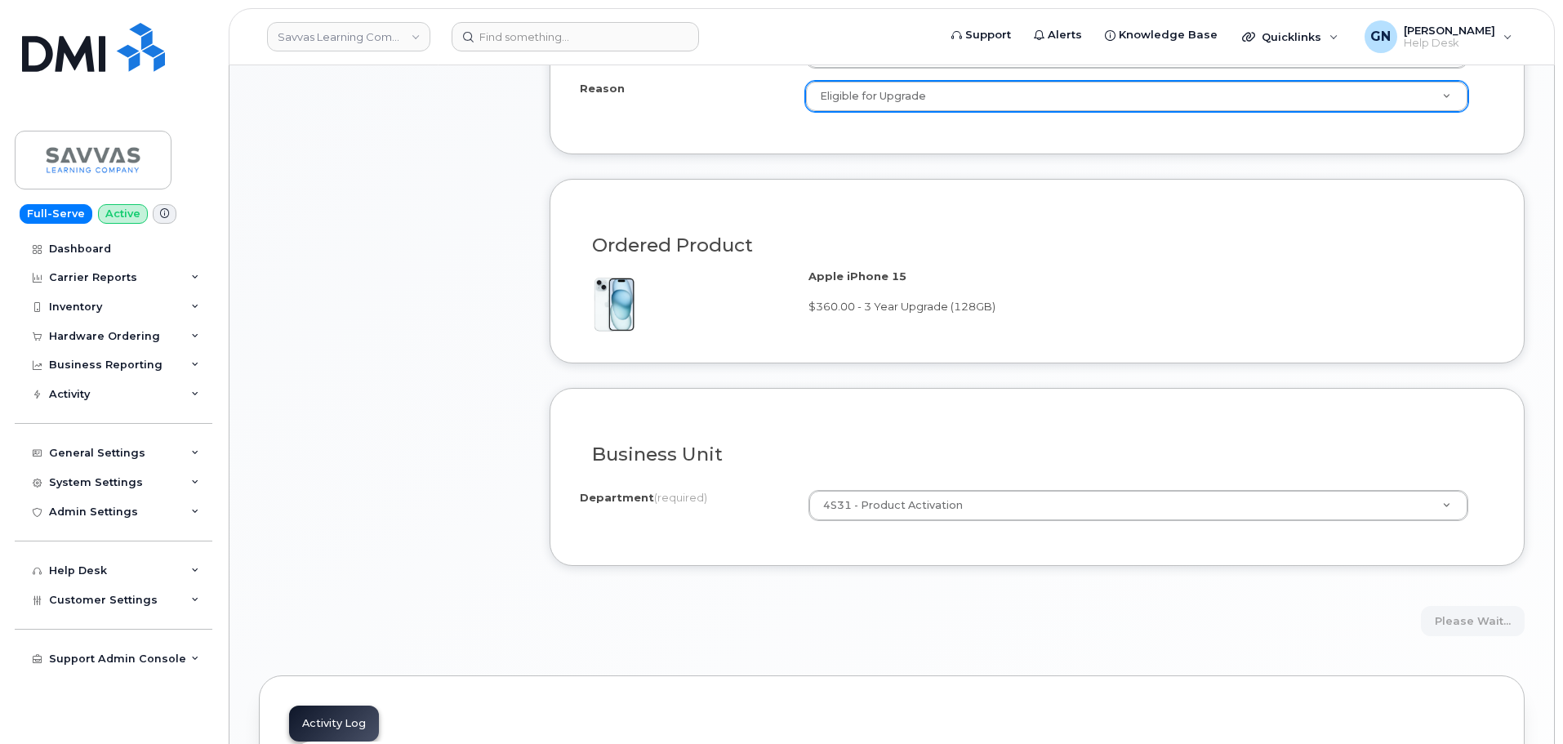
scroll to position [898, 0]
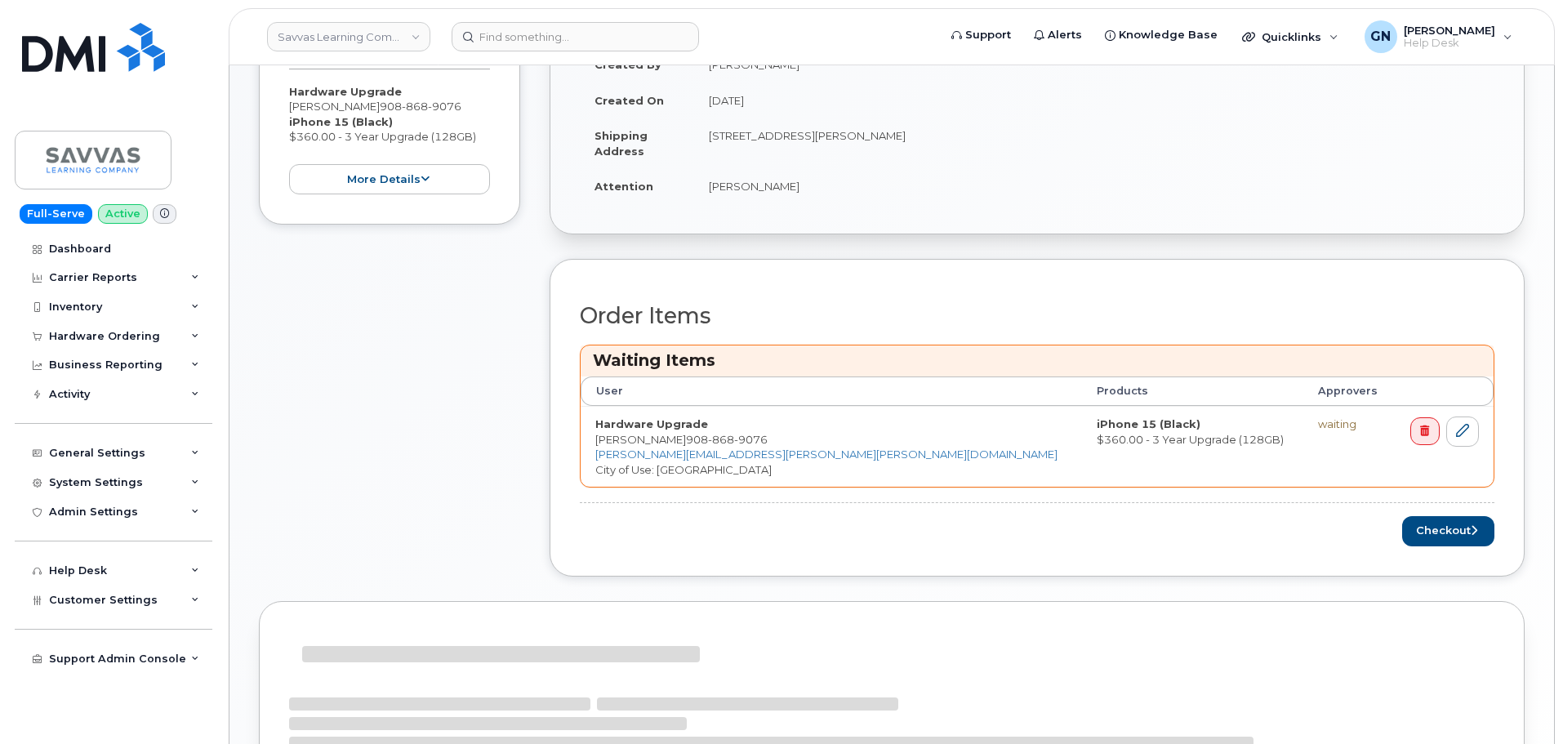
scroll to position [490, 0]
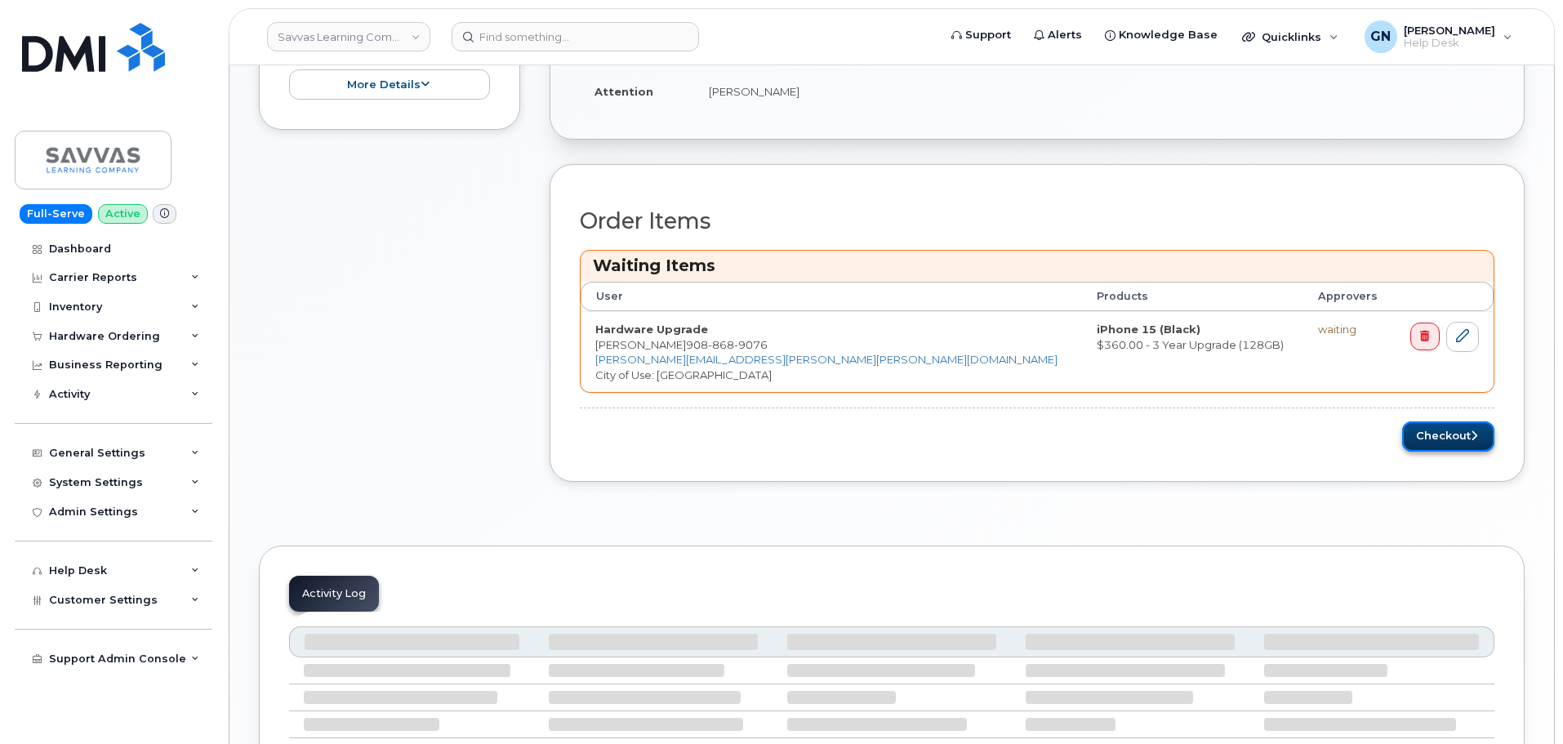
click at [1409, 443] on button "Checkout" at bounding box center [1448, 436] width 92 height 30
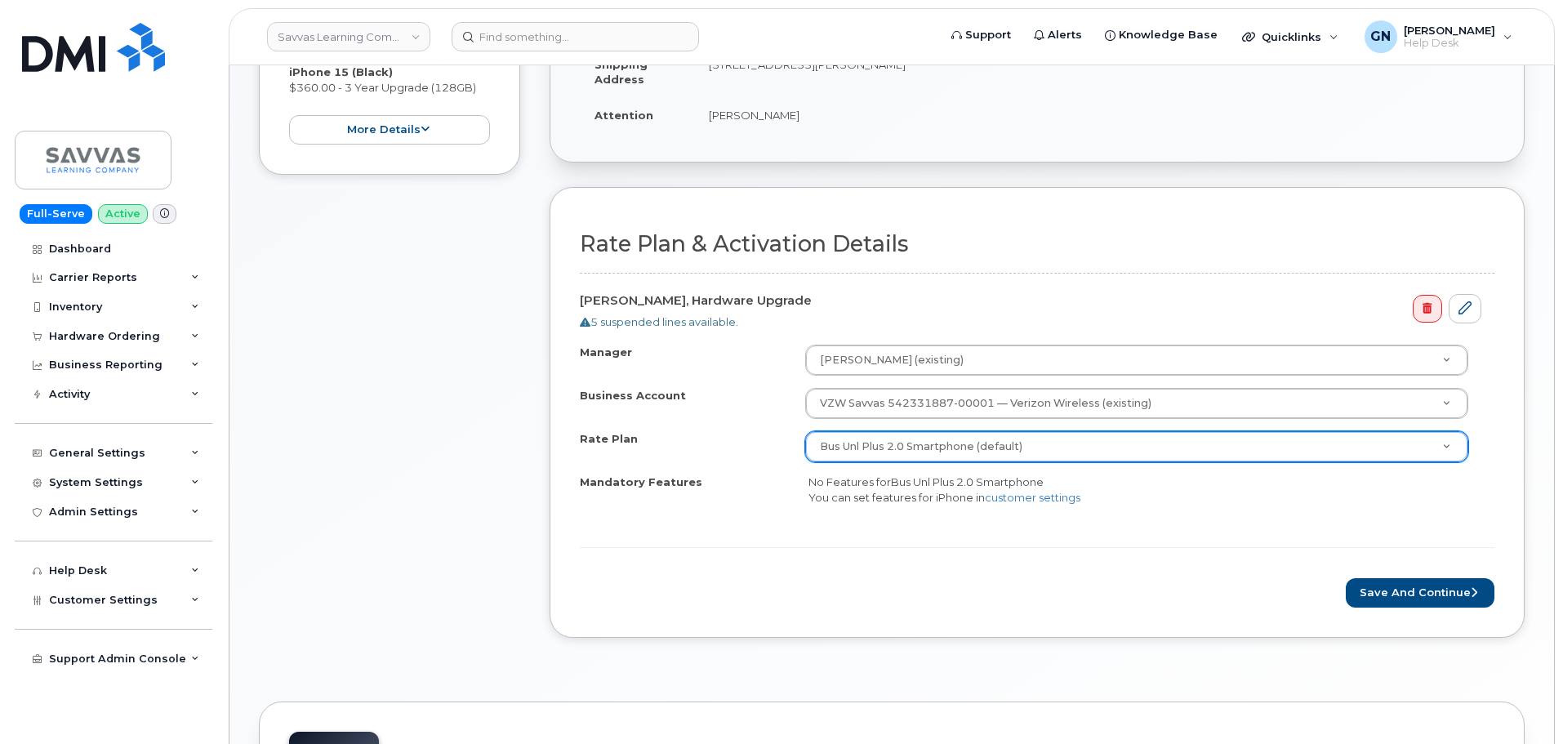
scroll to position [408, 0]
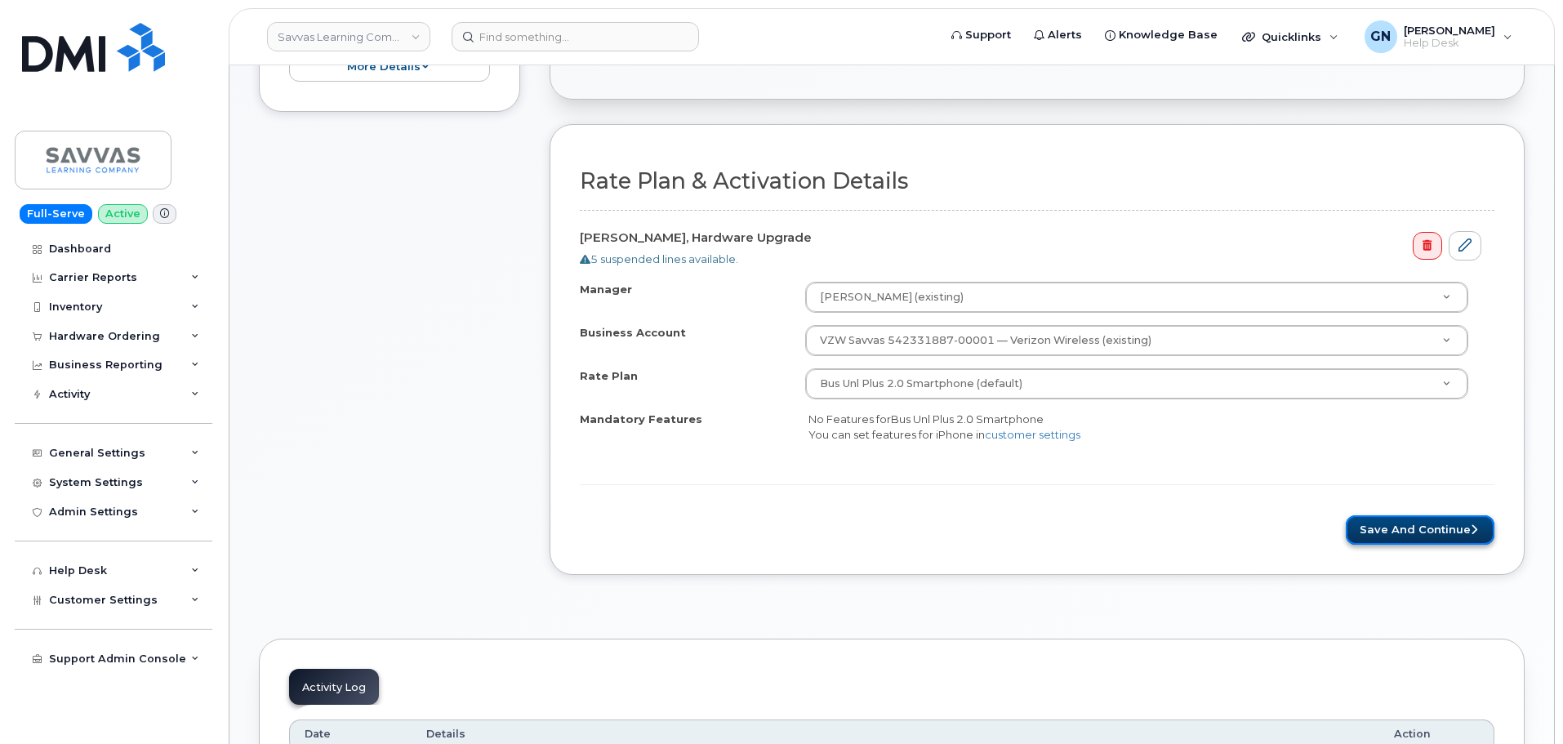
click at [1366, 538] on button "Save and Continue" at bounding box center [1420, 530] width 149 height 30
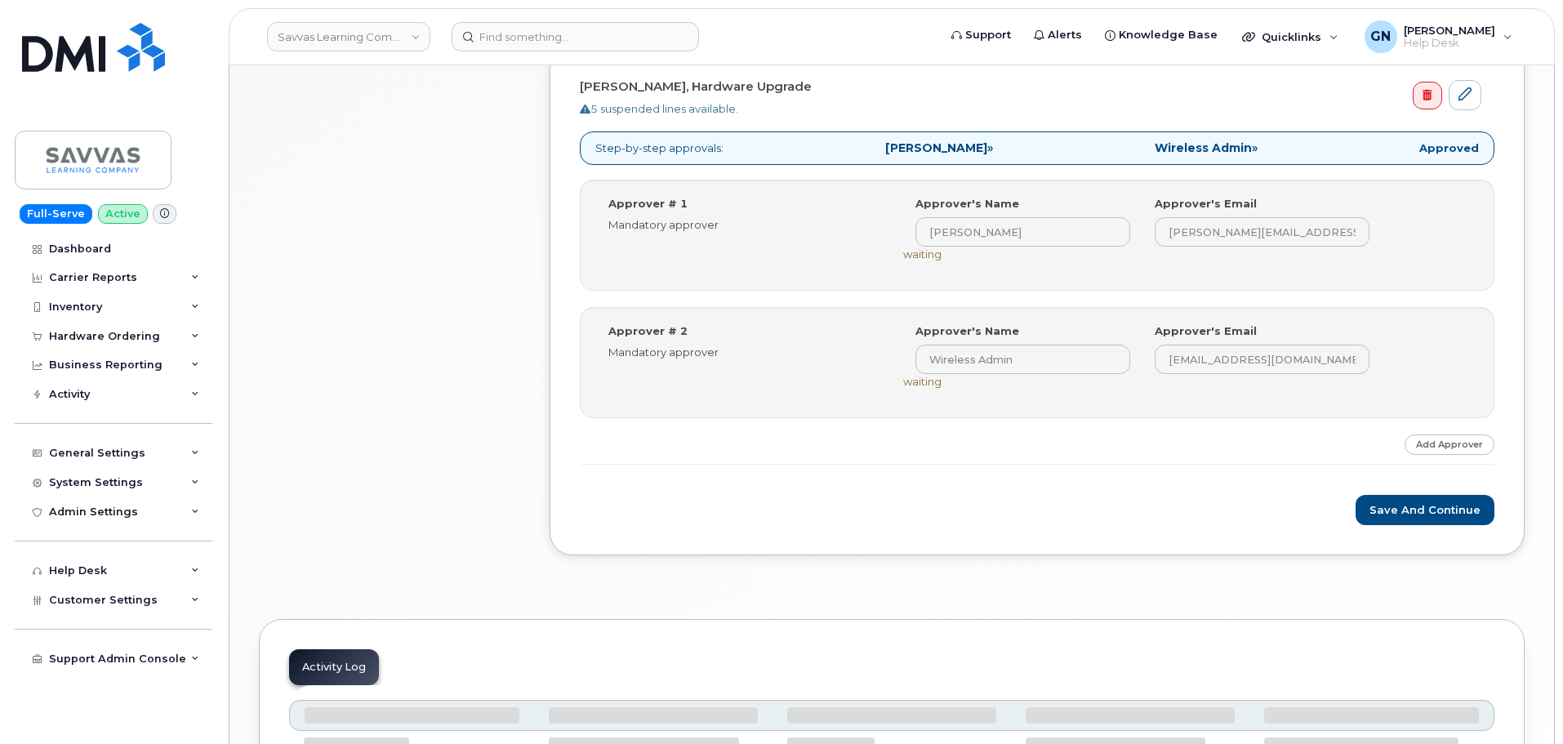
scroll to position [408, 0]
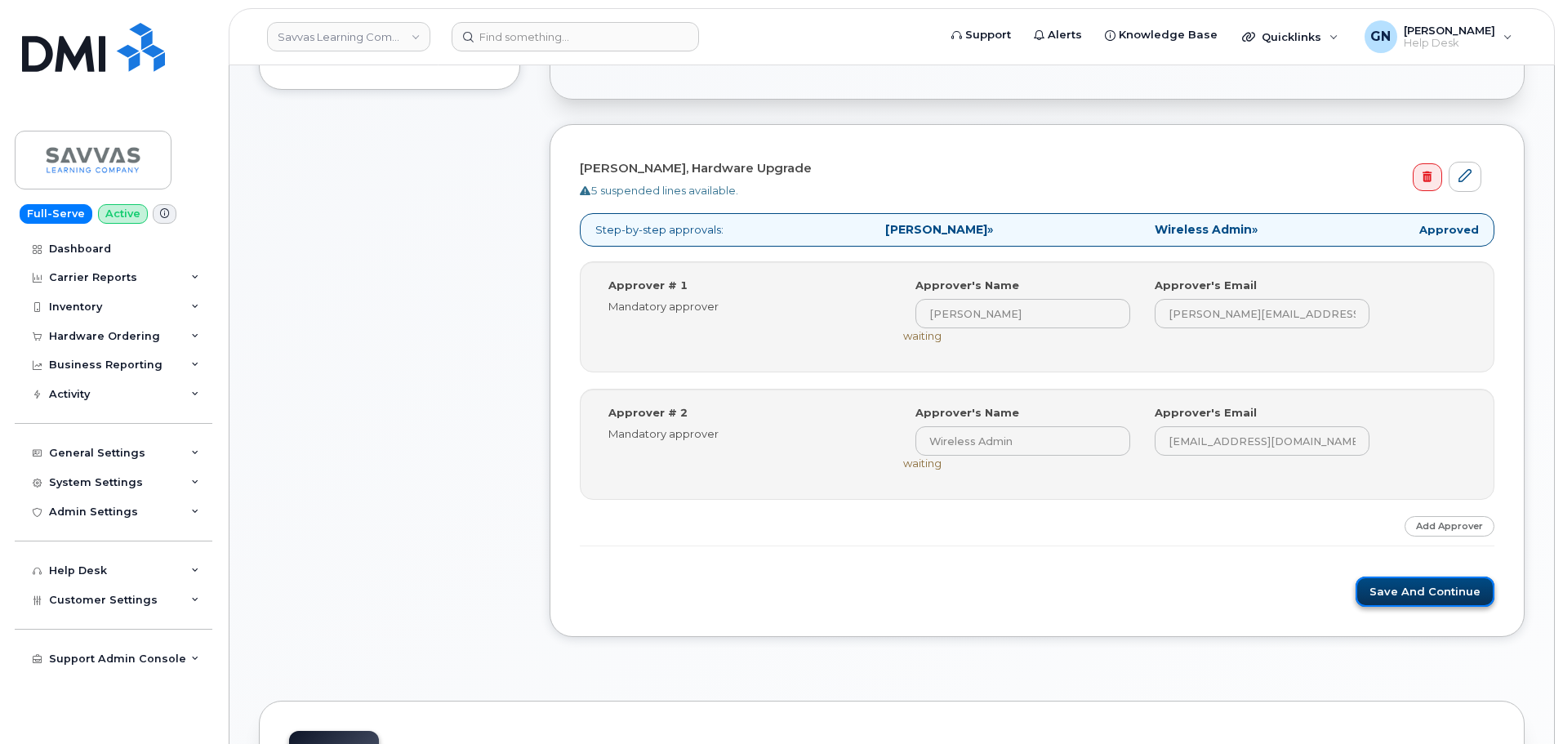
click at [1369, 586] on button "Save and Continue" at bounding box center [1425, 592] width 139 height 30
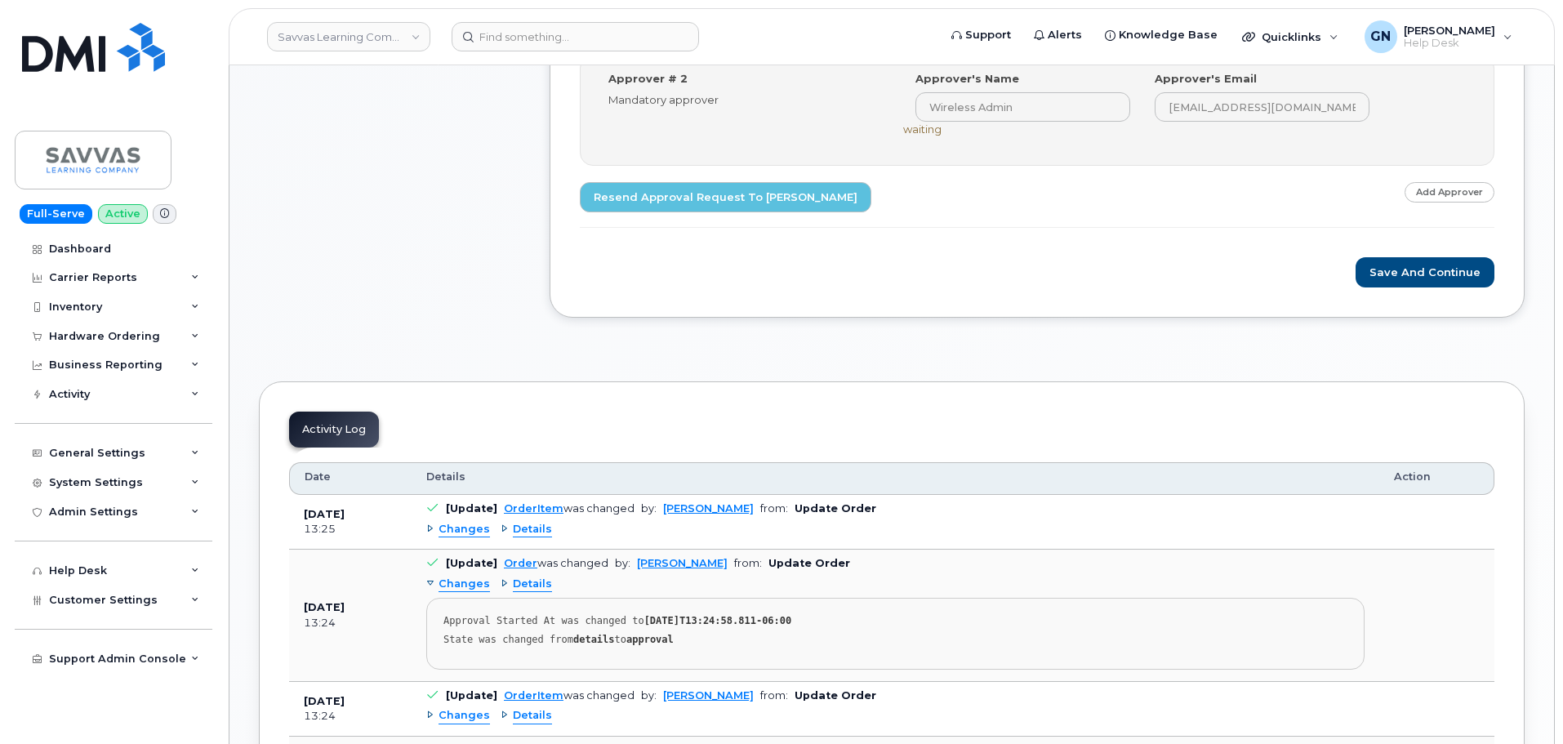
scroll to position [735, 0]
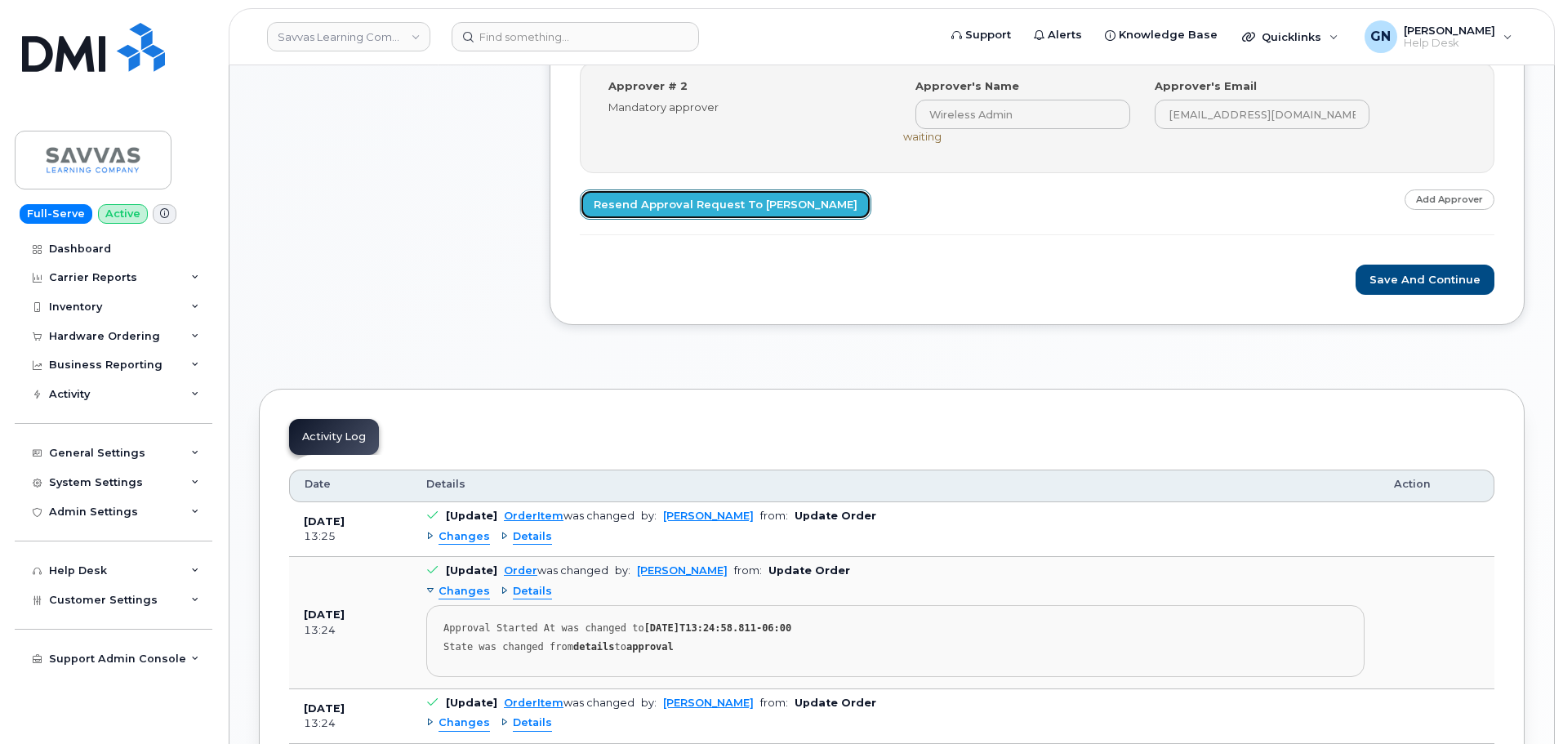
click at [746, 204] on link "Resend Approval Request to [PERSON_NAME]" at bounding box center [726, 204] width 292 height 30
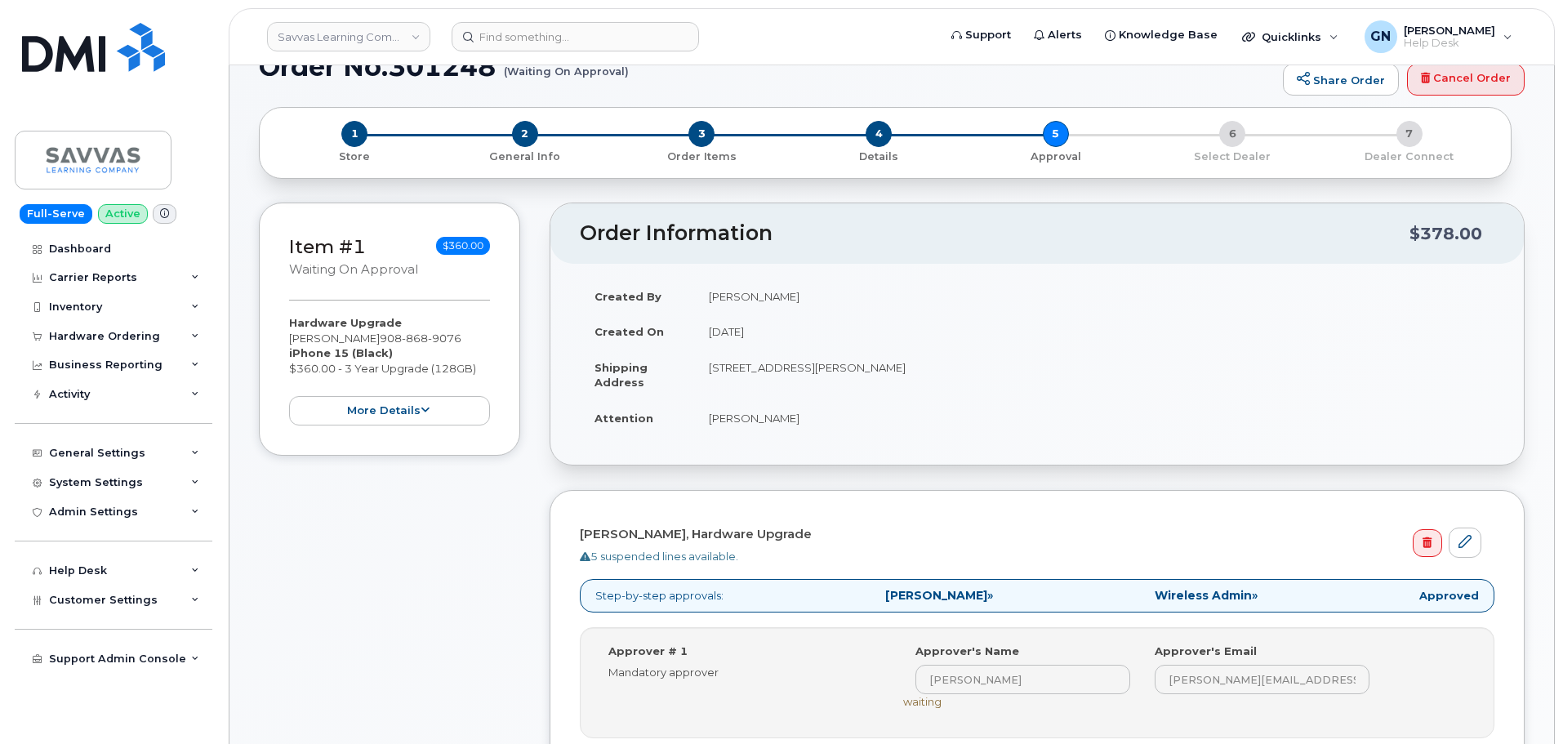
scroll to position [0, 0]
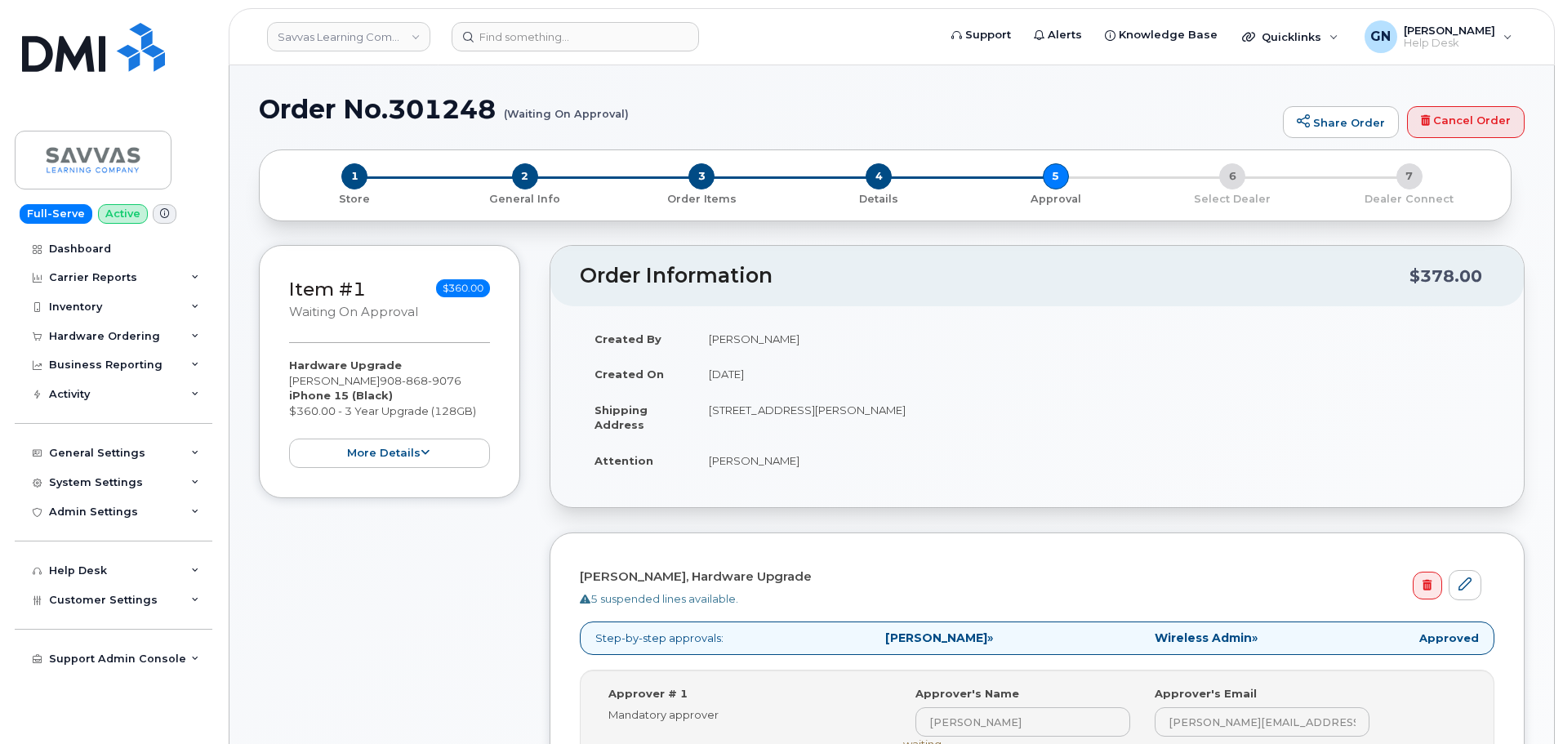
click at [323, 111] on h1 "Order No.301248 (Waiting On Approval)" at bounding box center [767, 109] width 1016 height 29
click at [318, 115] on h1 "Order No.301248 (Waiting On Approval)" at bounding box center [767, 109] width 1016 height 29
drag, startPoint x: 318, startPoint y: 115, endPoint x: 423, endPoint y: 108, distance: 105.6
click at [423, 108] on h1 "Order No.301248 (Waiting On Approval)" at bounding box center [767, 109] width 1016 height 29
copy h1 "Order No.301248"
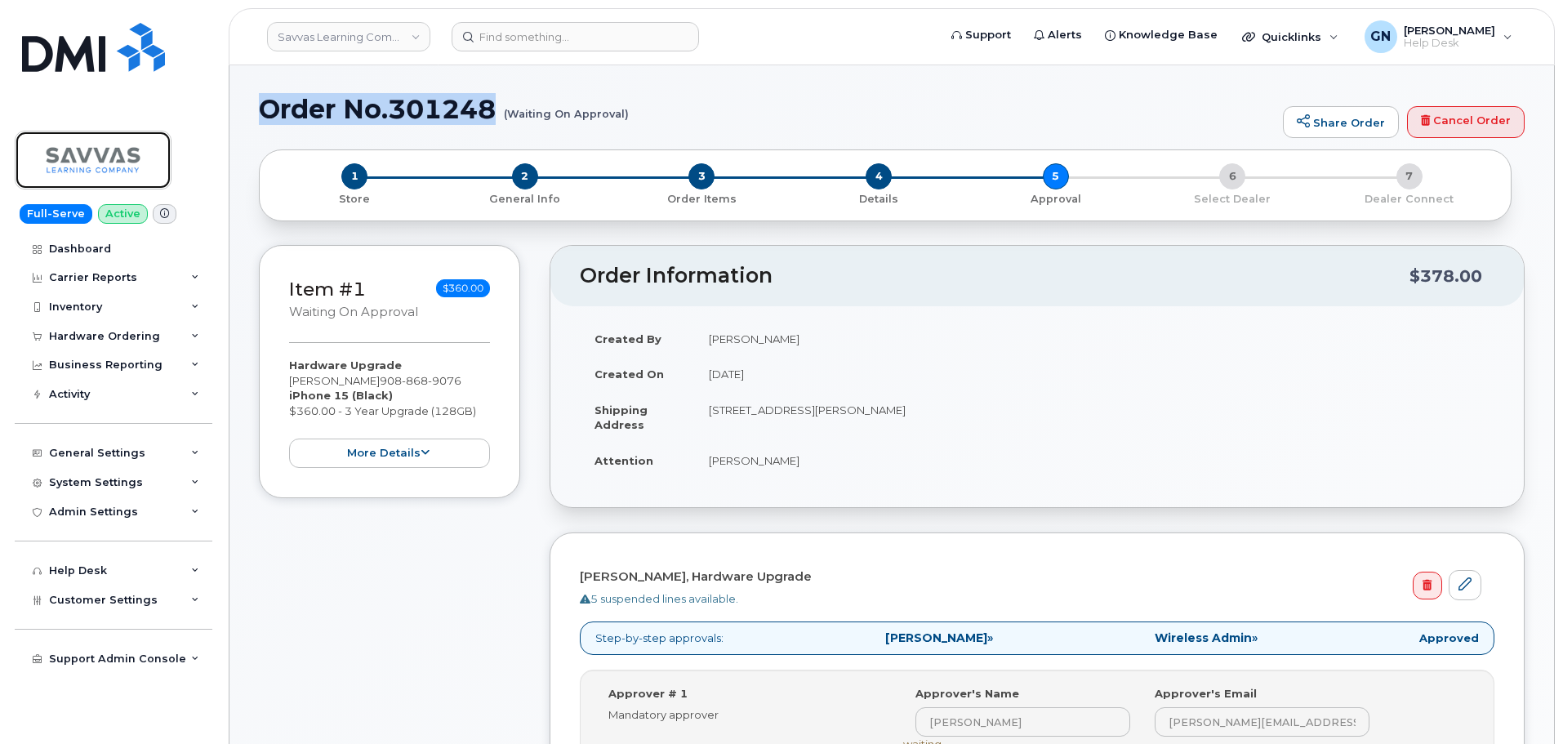
drag, startPoint x: 127, startPoint y: 165, endPoint x: 161, endPoint y: 198, distance: 47.9
click at [126, 164] on img at bounding box center [93, 159] width 126 height 47
